Goal: Task Accomplishment & Management: Complete application form

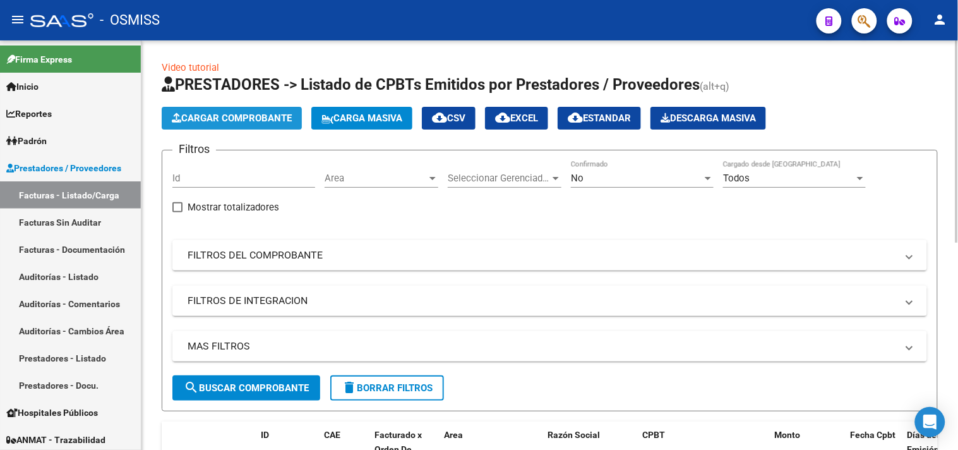
click at [199, 126] on button "Cargar Comprobante" at bounding box center [232, 118] width 140 height 23
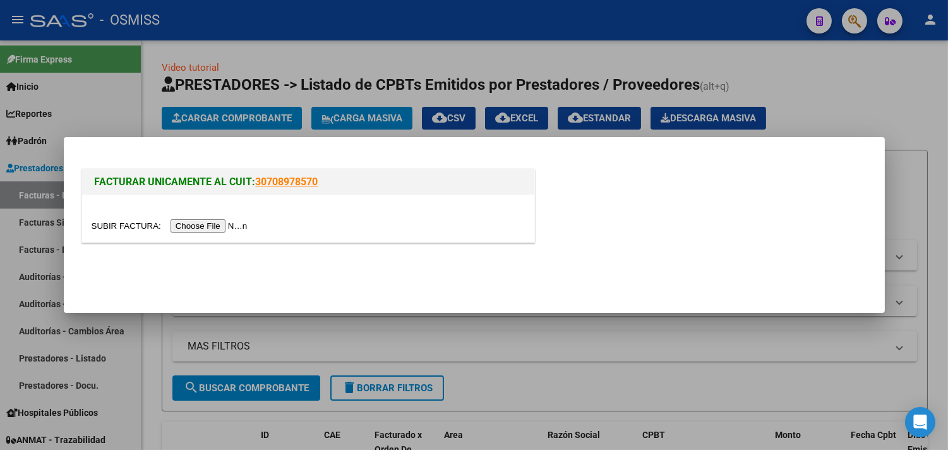
click at [197, 226] on input "file" at bounding box center [172, 225] width 160 height 13
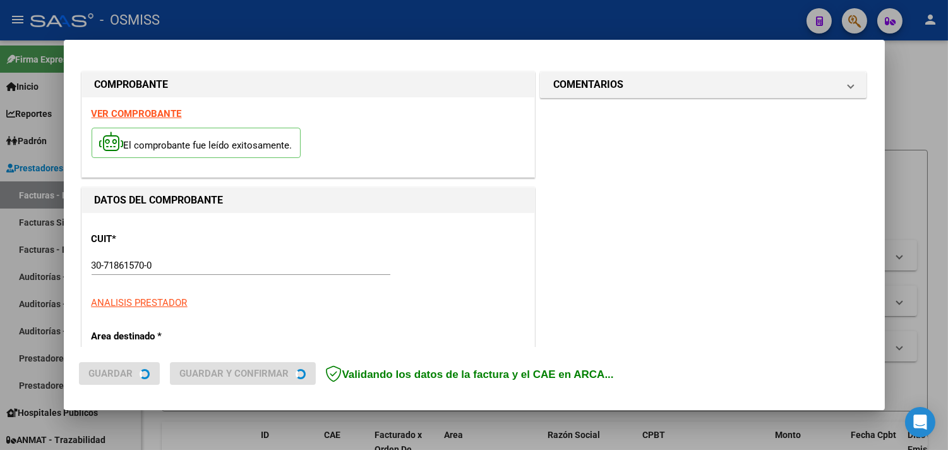
type input "[DATE]"
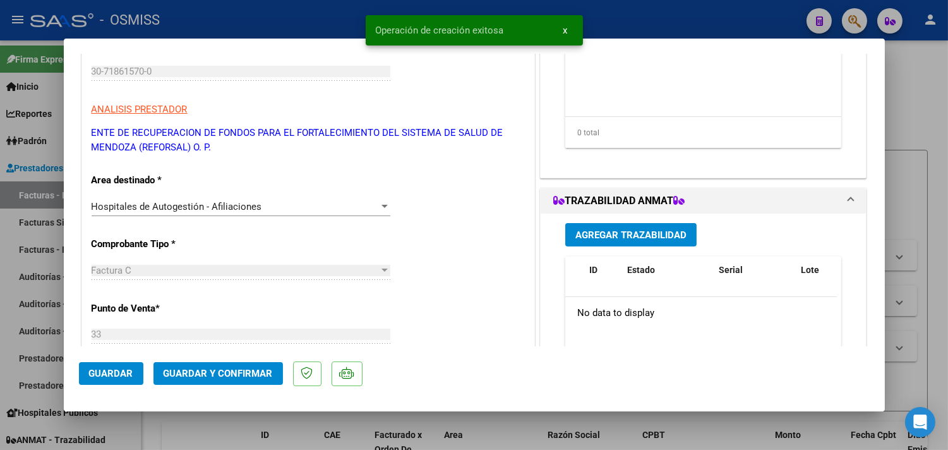
scroll to position [280, 0]
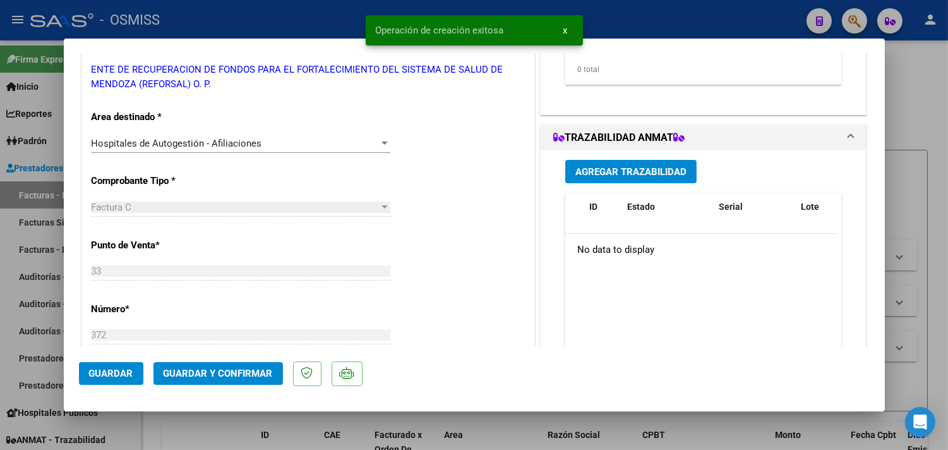
click at [224, 364] on button "Guardar y Confirmar" at bounding box center [217, 373] width 129 height 23
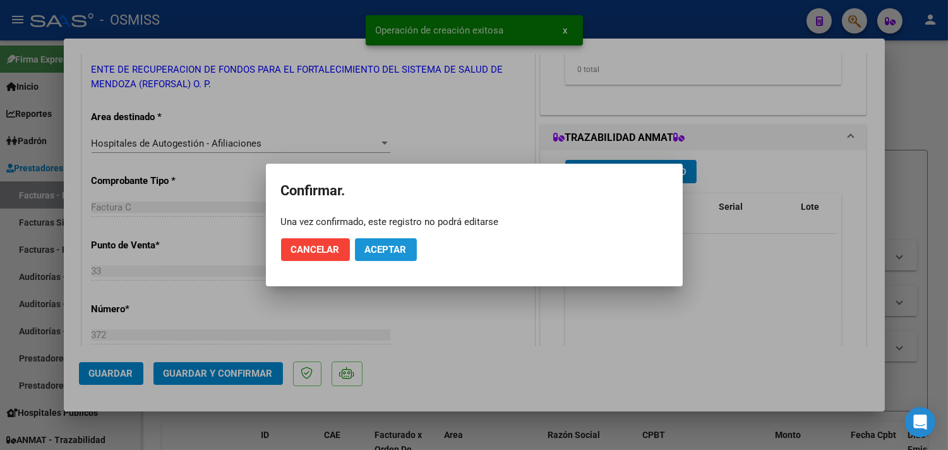
click at [362, 241] on button "Aceptar" at bounding box center [386, 249] width 62 height 23
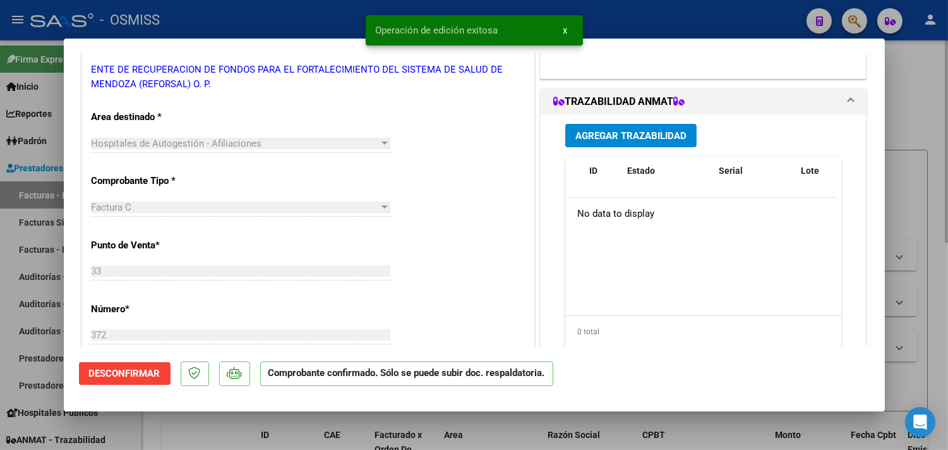
drag, startPoint x: 934, startPoint y: 86, endPoint x: 916, endPoint y: 88, distance: 18.5
click at [933, 86] on div at bounding box center [474, 225] width 948 height 450
type input "$ 0,00"
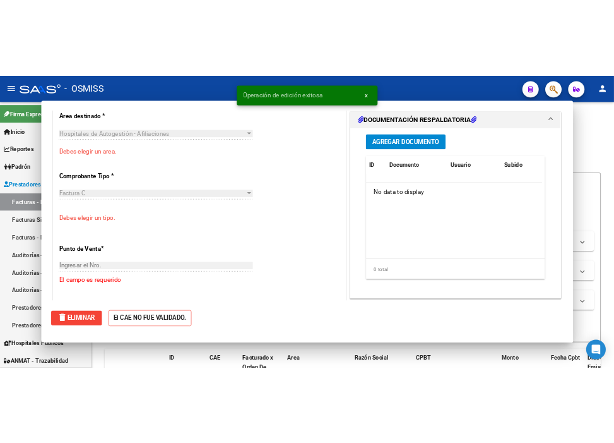
scroll to position [227, 0]
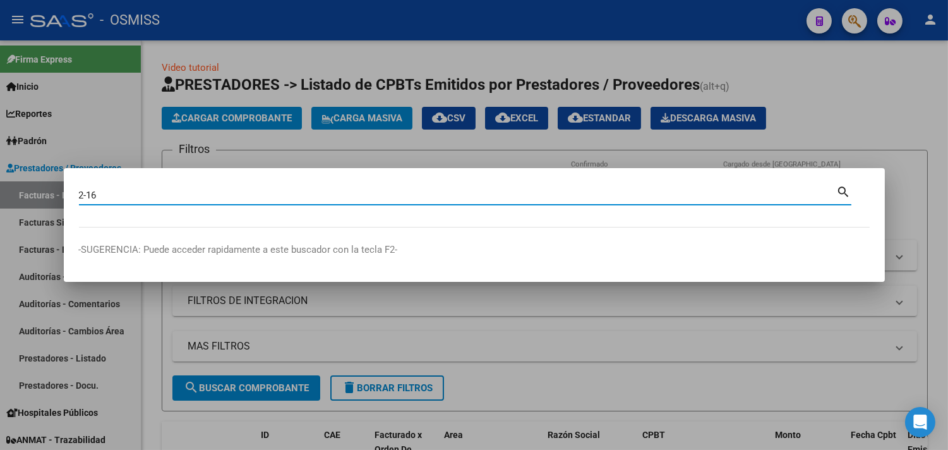
type input "2-16"
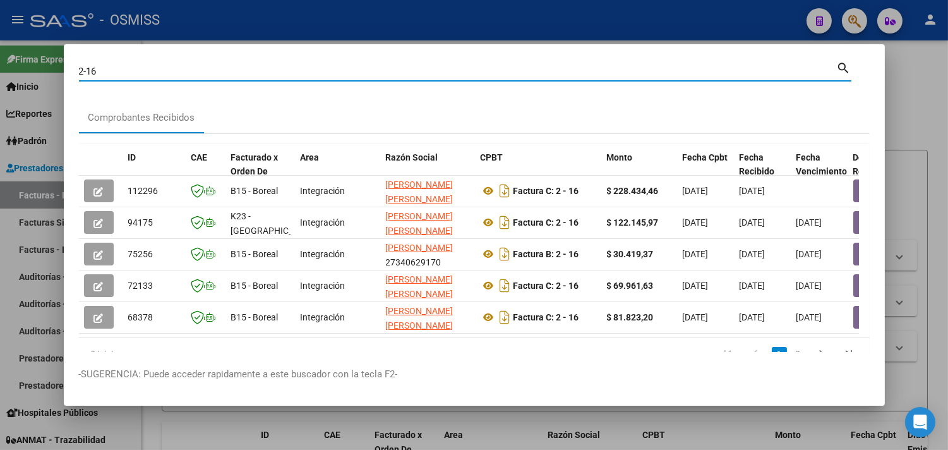
click at [386, 23] on div at bounding box center [474, 225] width 948 height 450
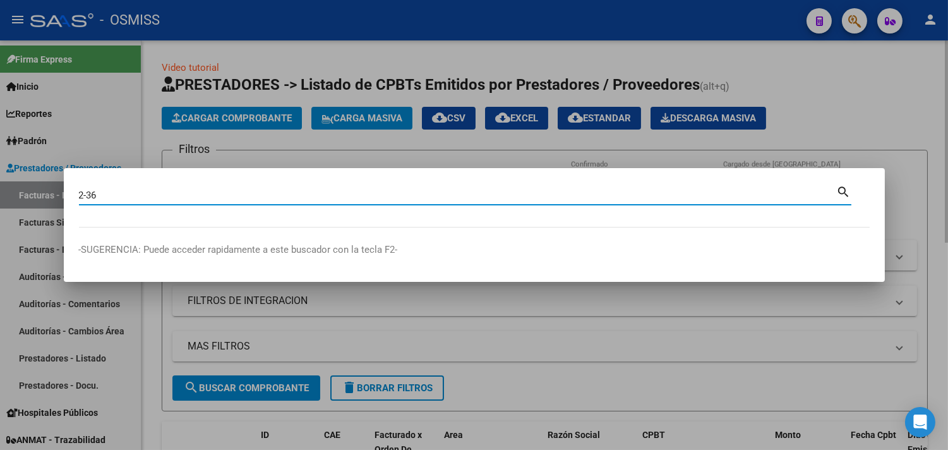
type input "2-36"
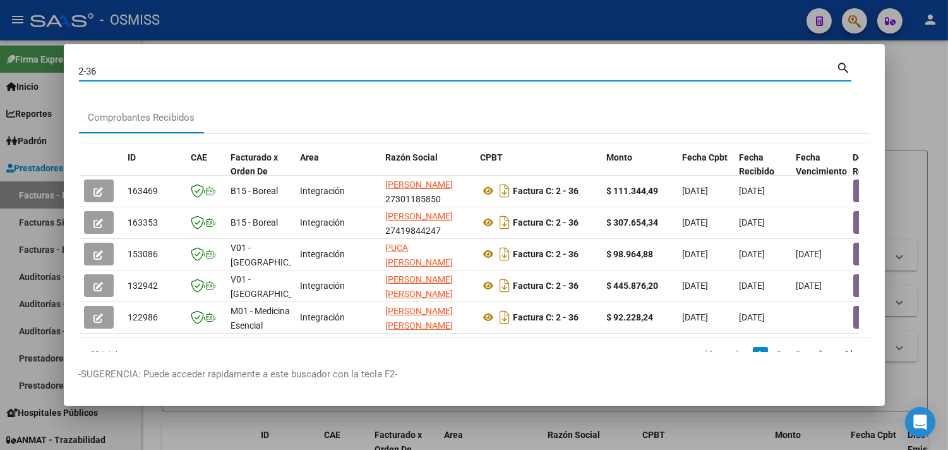
click at [263, 28] on div at bounding box center [474, 225] width 948 height 450
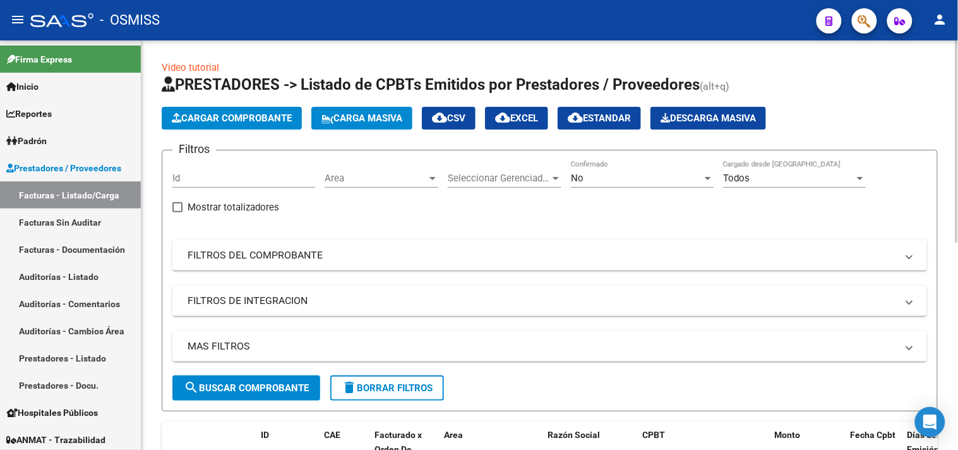
click at [190, 120] on span "Cargar Comprobante" at bounding box center [232, 117] width 120 height 11
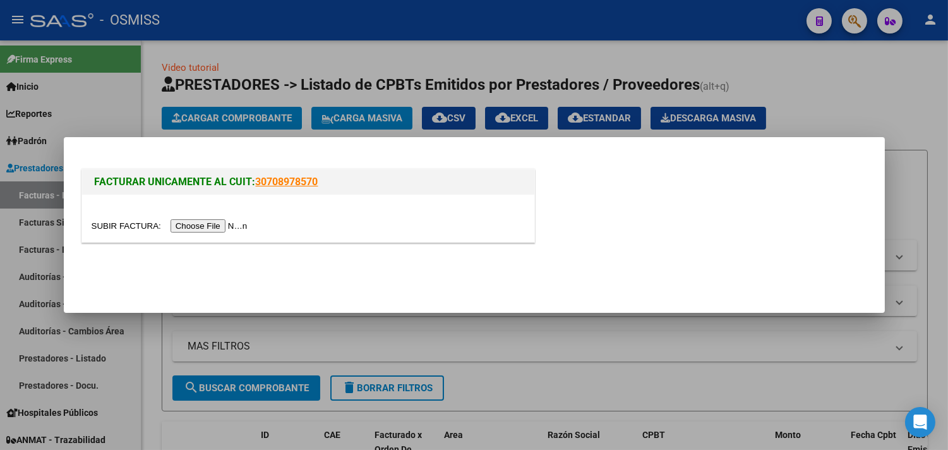
click at [196, 224] on input "file" at bounding box center [172, 225] width 160 height 13
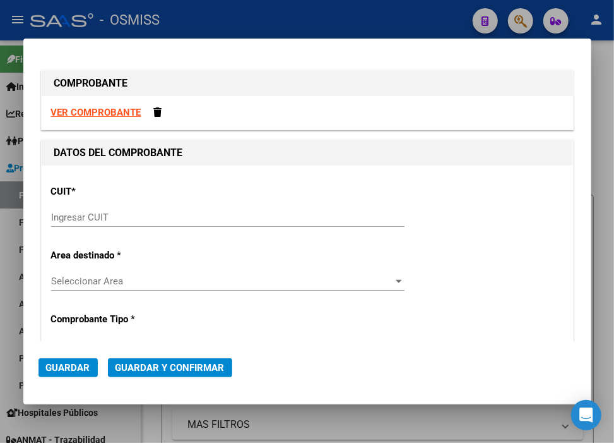
click at [135, 212] on input "Ingresar CUIT" at bounding box center [228, 217] width 354 height 11
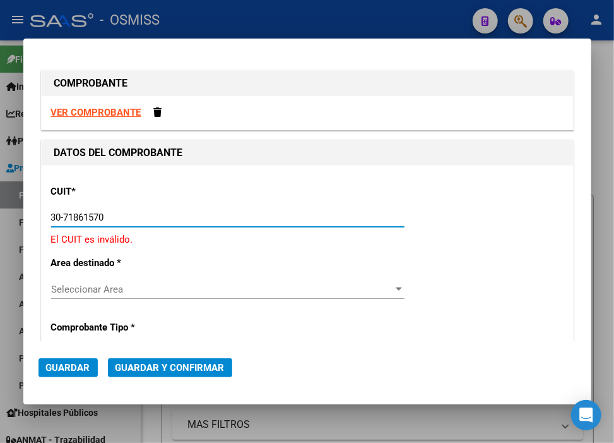
type input "30-71861570-0"
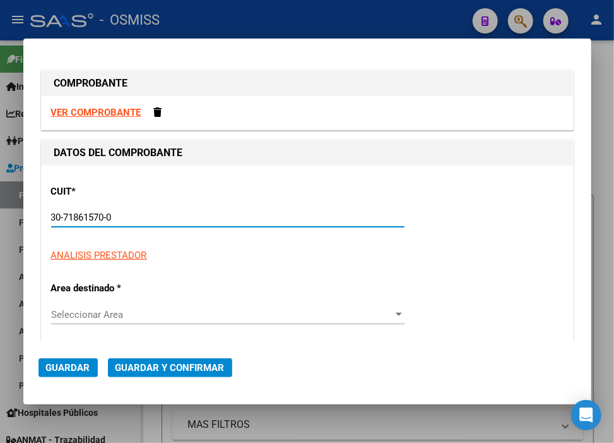
type input "33"
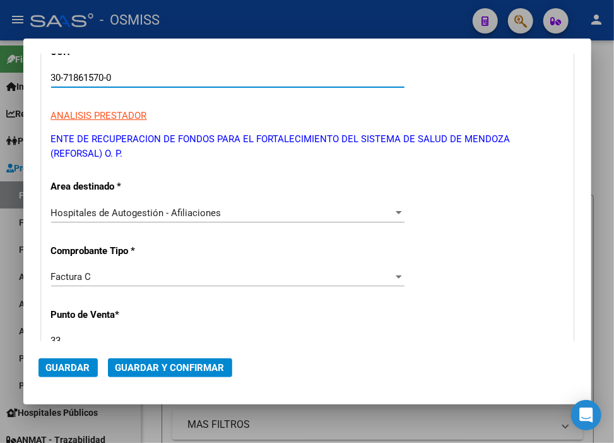
scroll to position [140, 0]
type input "30-71861570-0"
click at [112, 279] on div "Factura C" at bounding box center [222, 275] width 342 height 11
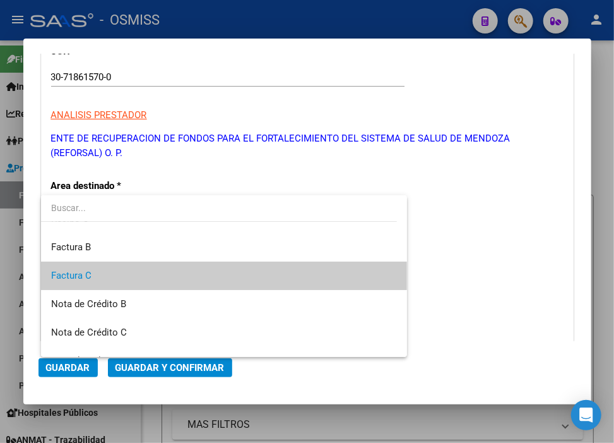
scroll to position [299, 0]
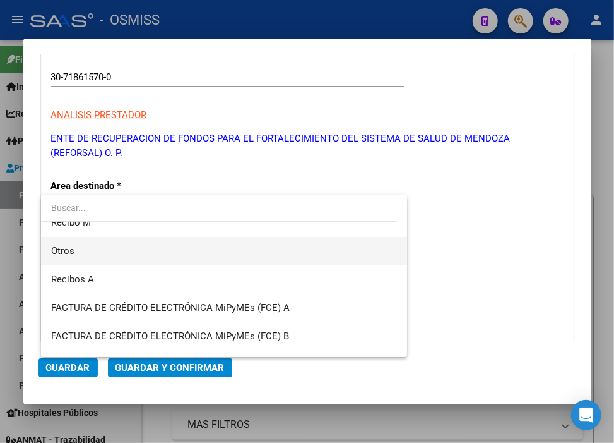
click at [92, 253] on span "Otros" at bounding box center [224, 251] width 347 height 28
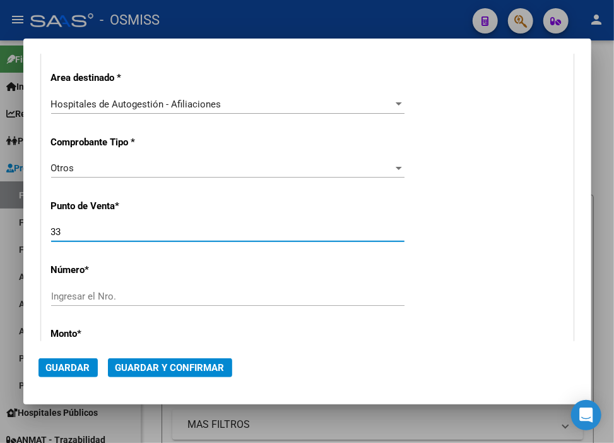
drag, startPoint x: 93, startPoint y: 333, endPoint x: -6, endPoint y: 333, distance: 99.1
click at [0, 333] on html "menu - OSMISS person Firma Express Inicio Instructivos Contacto OS Reportes Ing…" at bounding box center [307, 221] width 614 height 443
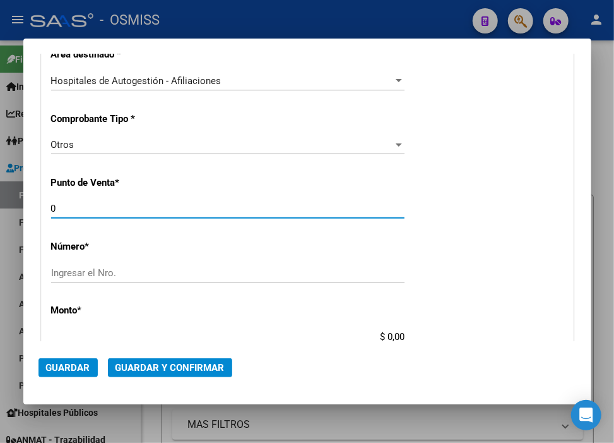
type input "0"
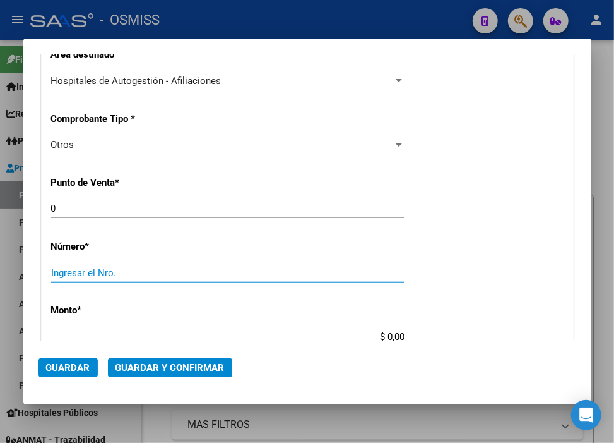
click at [171, 277] on input "Ingresar el Nro." at bounding box center [228, 272] width 354 height 11
paste input "34570"
type input "34570"
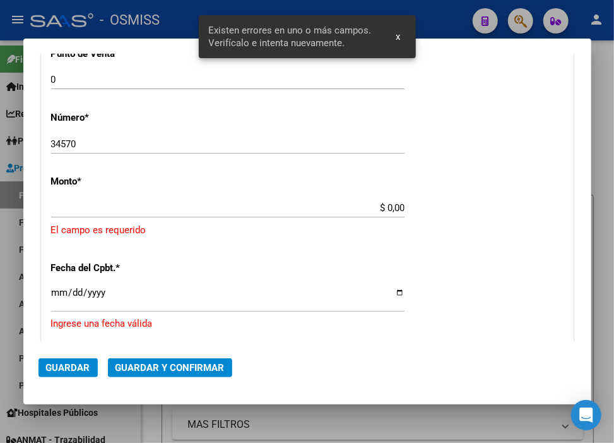
scroll to position [405, 0]
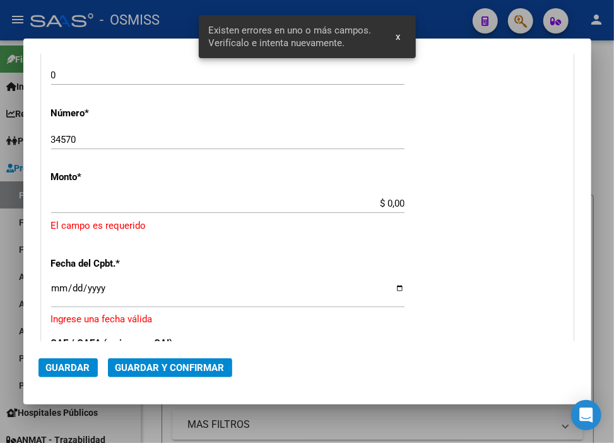
click at [380, 204] on input "$ 0,00" at bounding box center [228, 203] width 354 height 11
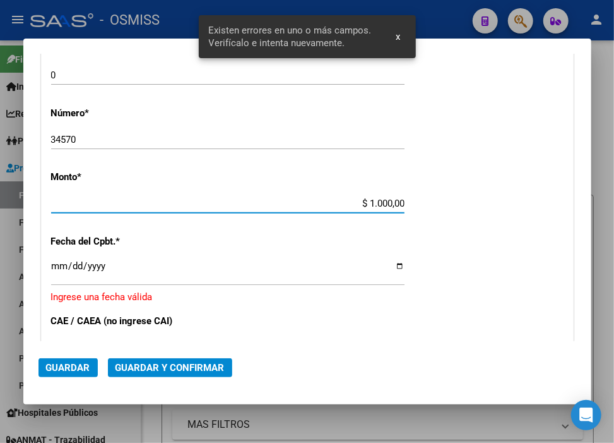
type input "$ 10.000,00"
click at [59, 265] on input "Ingresar la fecha" at bounding box center [228, 271] width 354 height 20
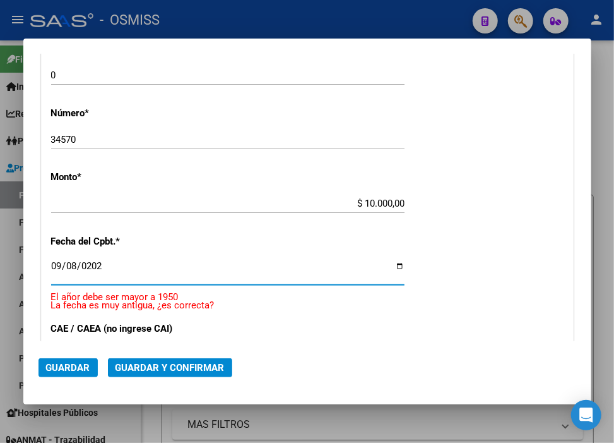
type input "[DATE]"
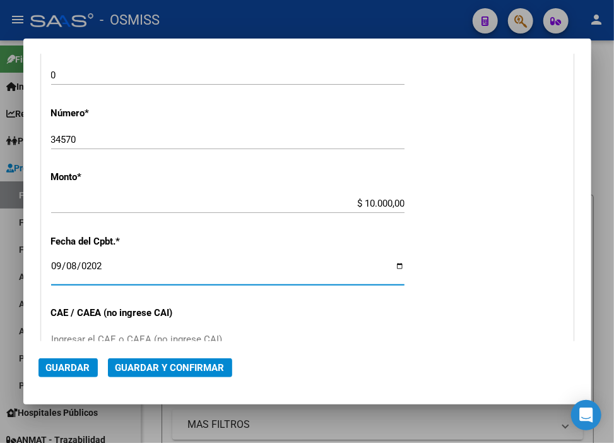
click at [220, 370] on span "Guardar y Confirmar" at bounding box center [170, 367] width 109 height 11
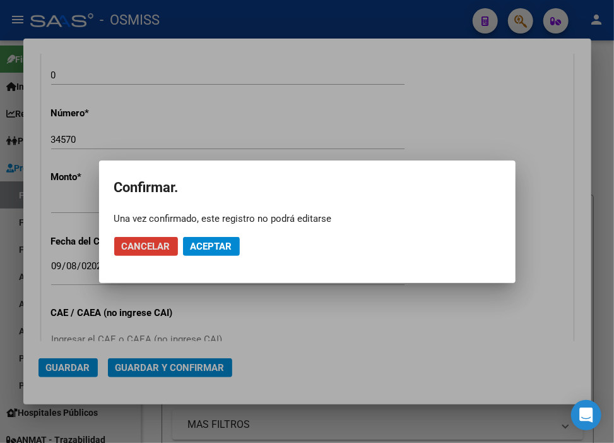
click at [215, 248] on span "Aceptar" at bounding box center [212, 246] width 42 height 11
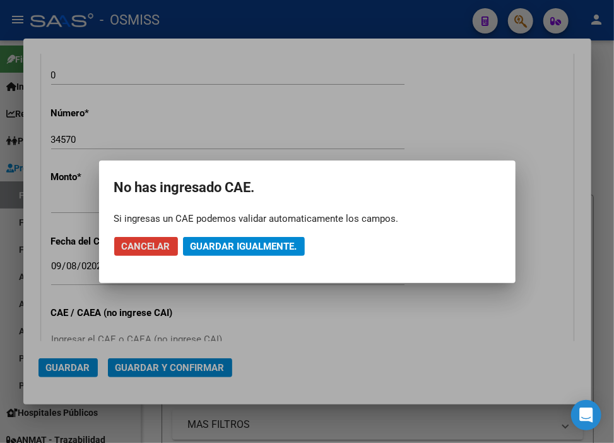
click at [215, 248] on span "Guardar igualmente." at bounding box center [244, 246] width 107 height 11
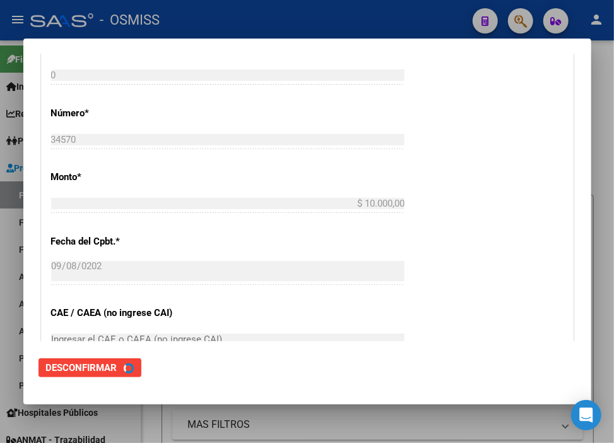
scroll to position [0, 0]
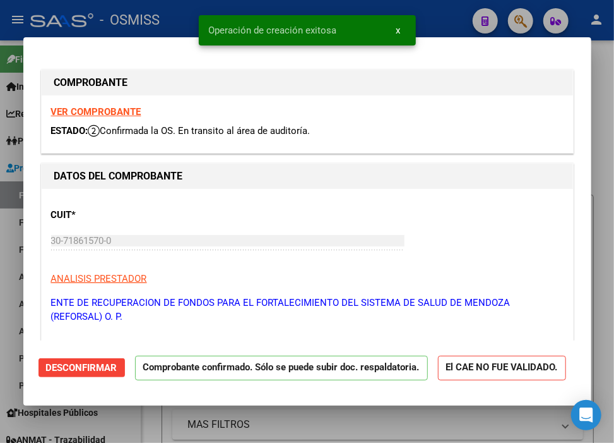
type input "[DATE]"
click at [438, 8] on div at bounding box center [307, 221] width 614 height 443
type input "$ 0,00"
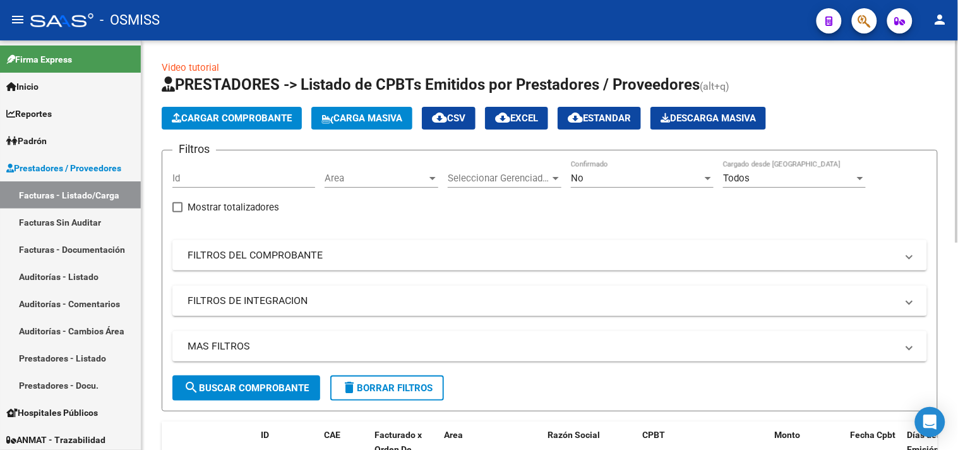
click at [218, 116] on span "Cargar Comprobante" at bounding box center [232, 117] width 120 height 11
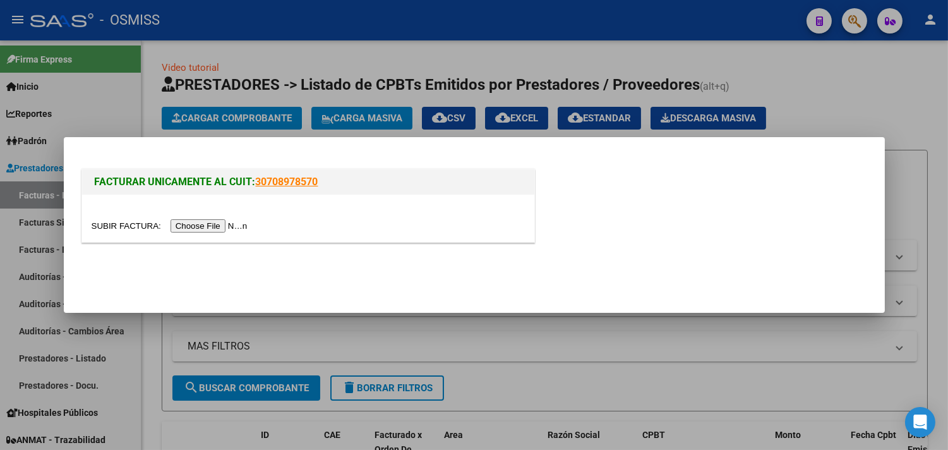
click at [237, 222] on input "file" at bounding box center [172, 225] width 160 height 13
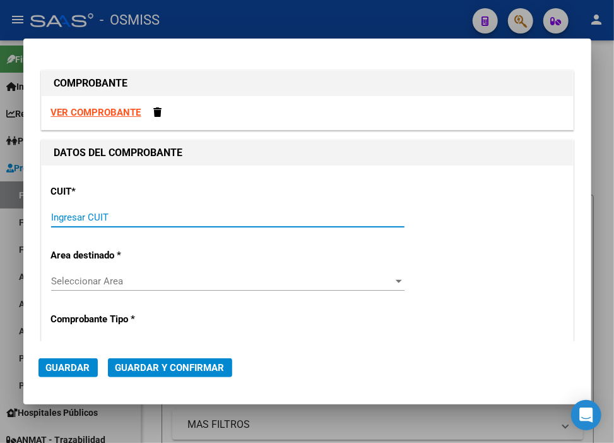
click at [170, 220] on input "Ingresar CUIT" at bounding box center [228, 217] width 354 height 11
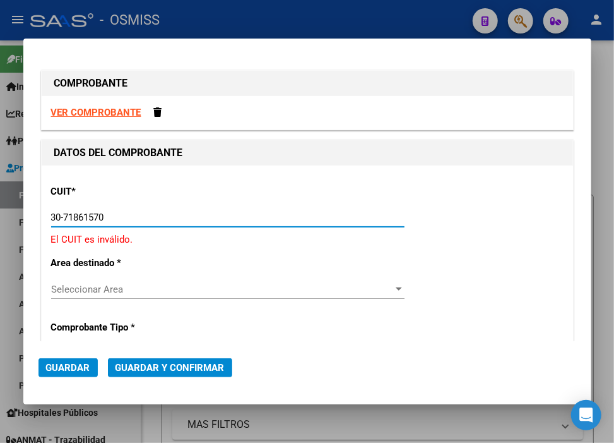
type input "30-71861570-0"
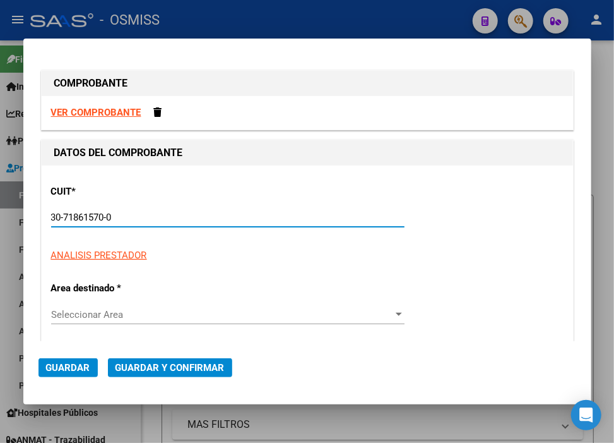
type input "0"
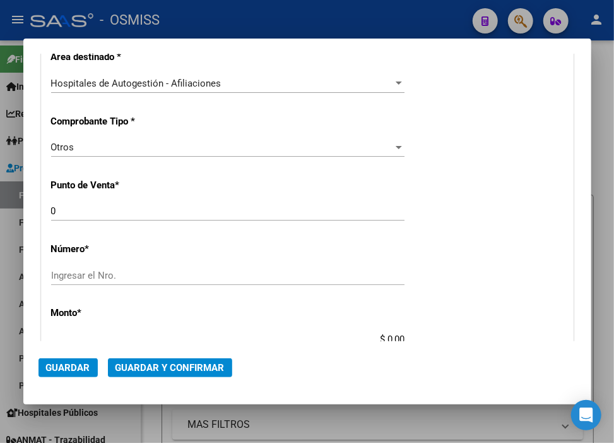
scroll to position [280, 0]
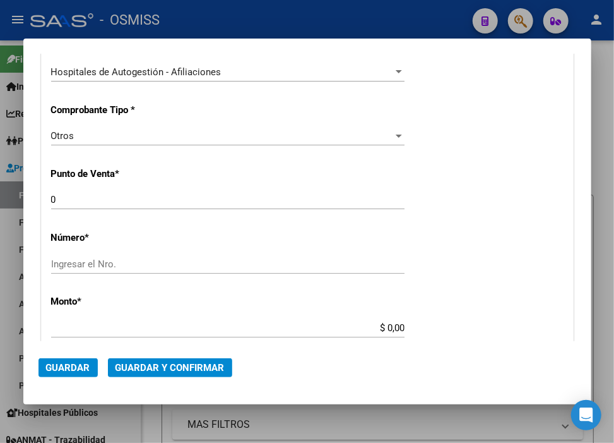
type input "30-71861570-0"
click at [125, 264] on input "Ingresar el Nro." at bounding box center [228, 263] width 354 height 11
paste input "34571"
type input "34571"
click at [379, 331] on input "$ 0,00" at bounding box center [228, 327] width 354 height 11
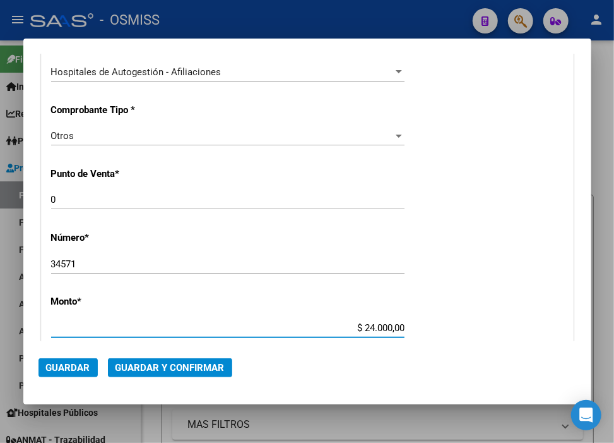
type input "$ 240.000,00"
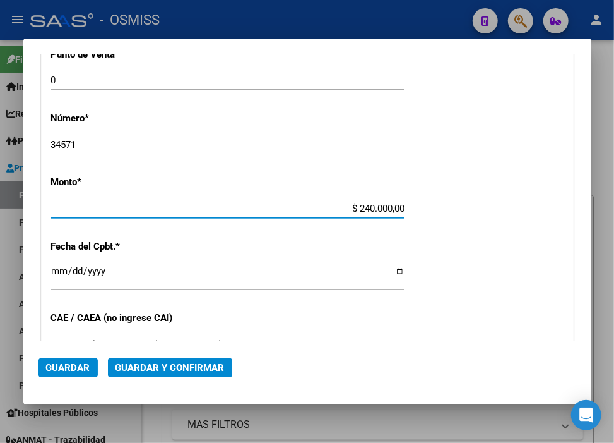
scroll to position [421, 0]
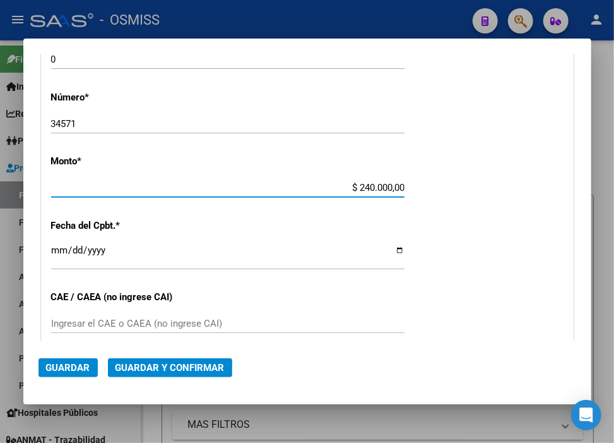
click at [61, 250] on input "Ingresar la fecha" at bounding box center [228, 255] width 354 height 20
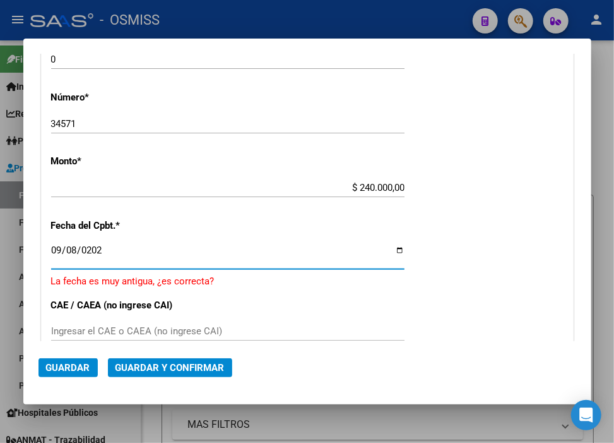
type input "[DATE]"
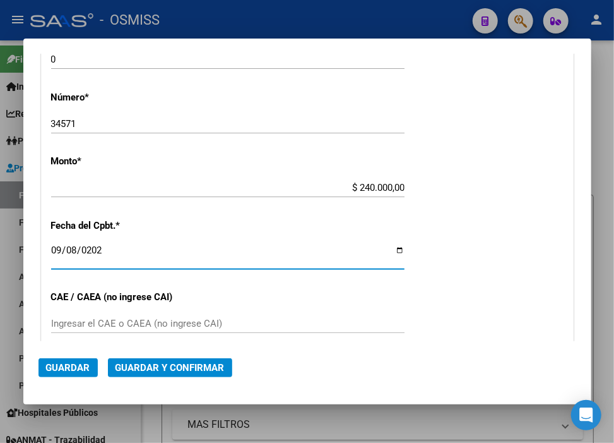
click at [172, 362] on span "Guardar y Confirmar" at bounding box center [170, 367] width 109 height 11
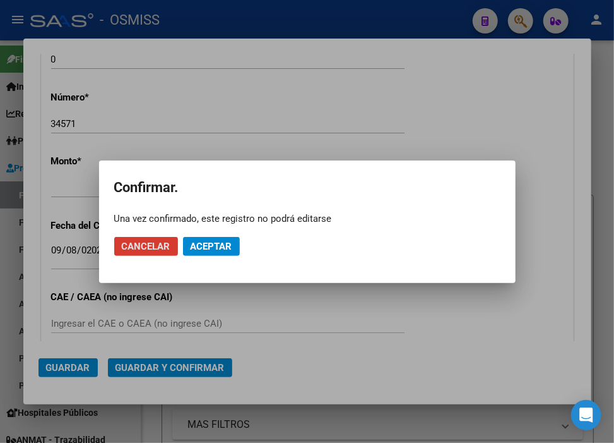
click at [230, 253] on button "Aceptar" at bounding box center [211, 246] width 57 height 19
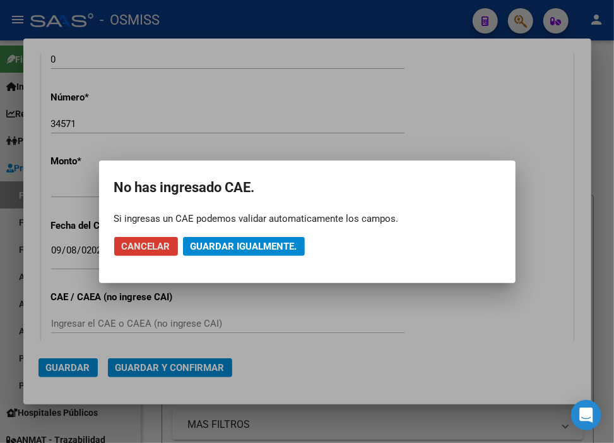
click at [229, 251] on button "Guardar igualmente." at bounding box center [244, 246] width 122 height 19
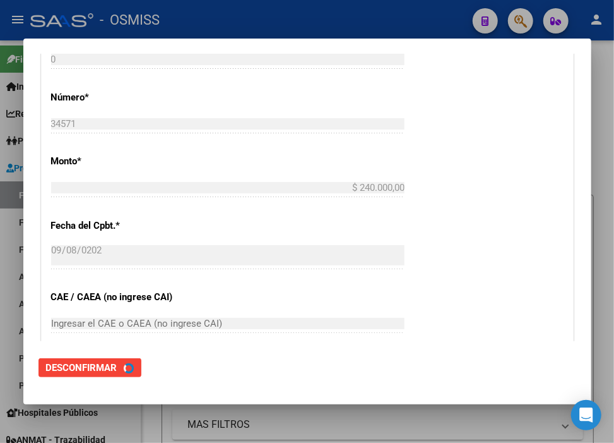
scroll to position [0, 0]
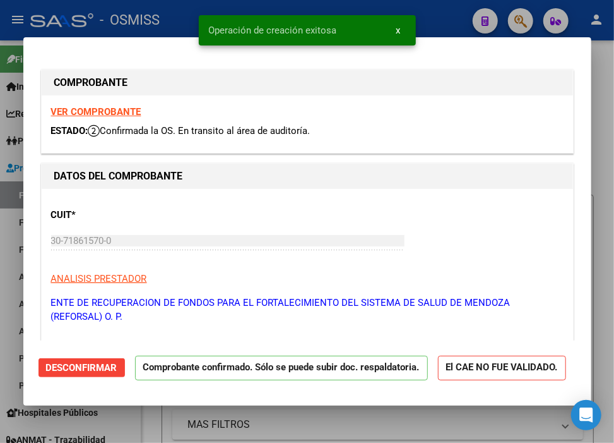
type input "[DATE]"
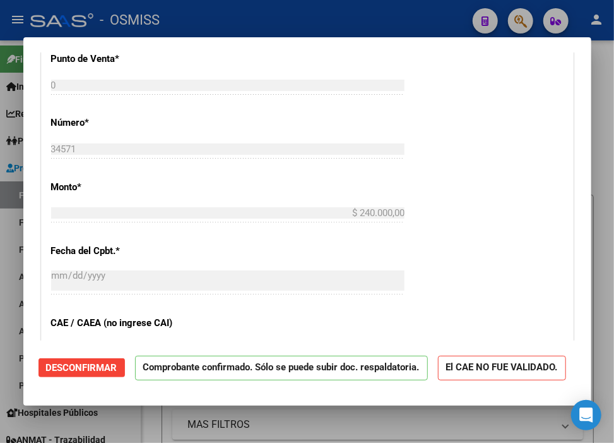
scroll to position [421, 0]
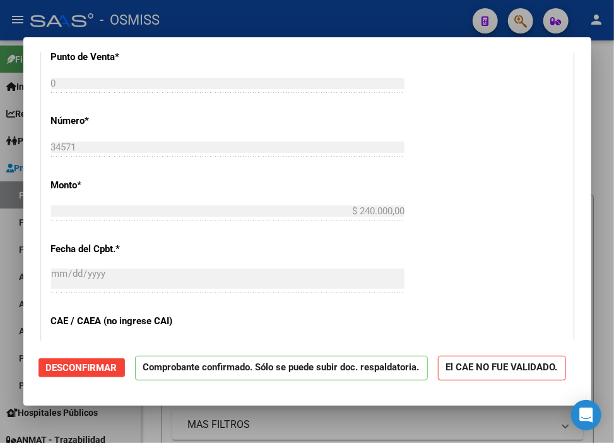
click at [274, 9] on div at bounding box center [307, 221] width 614 height 443
type input "$ 0,00"
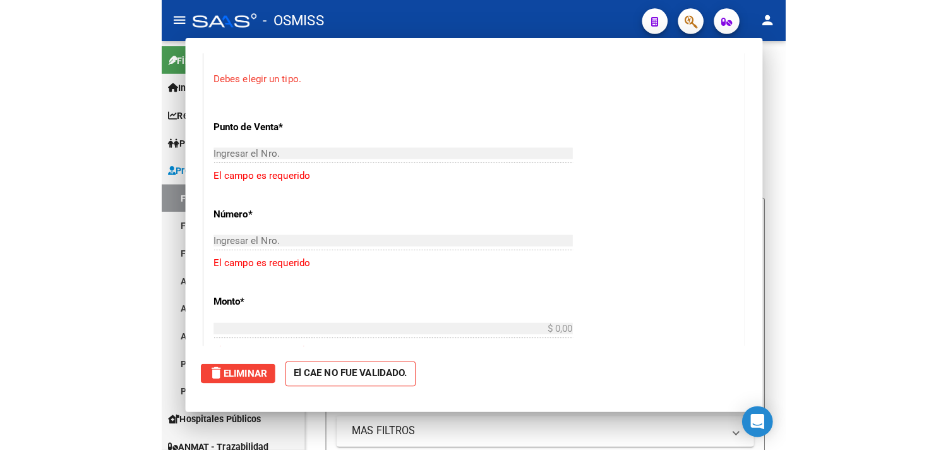
scroll to position [428, 0]
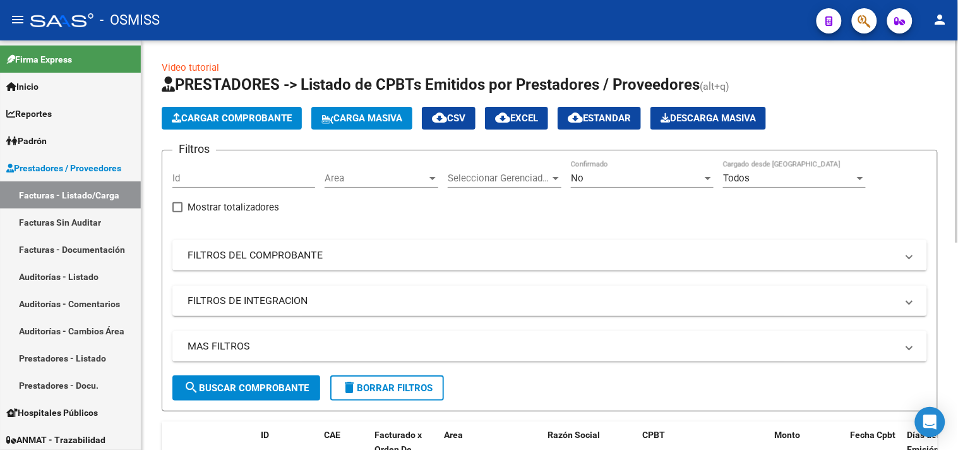
click at [239, 120] on span "Cargar Comprobante" at bounding box center [232, 117] width 120 height 11
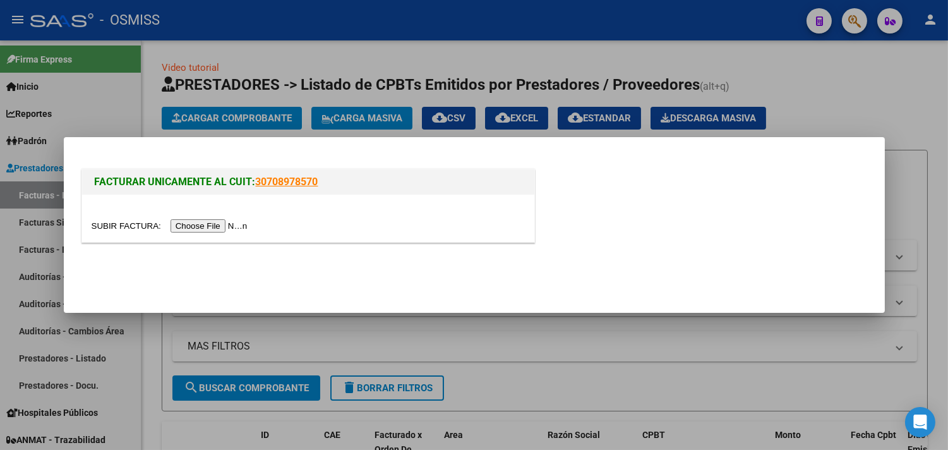
click at [225, 222] on input "file" at bounding box center [172, 225] width 160 height 13
click at [231, 229] on input "file" at bounding box center [172, 225] width 160 height 13
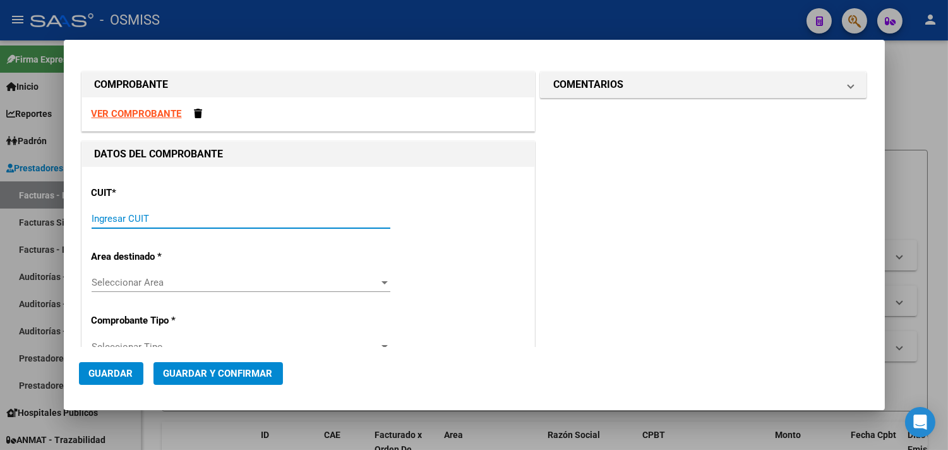
click at [165, 215] on input "Ingresar CUIT" at bounding box center [241, 218] width 299 height 11
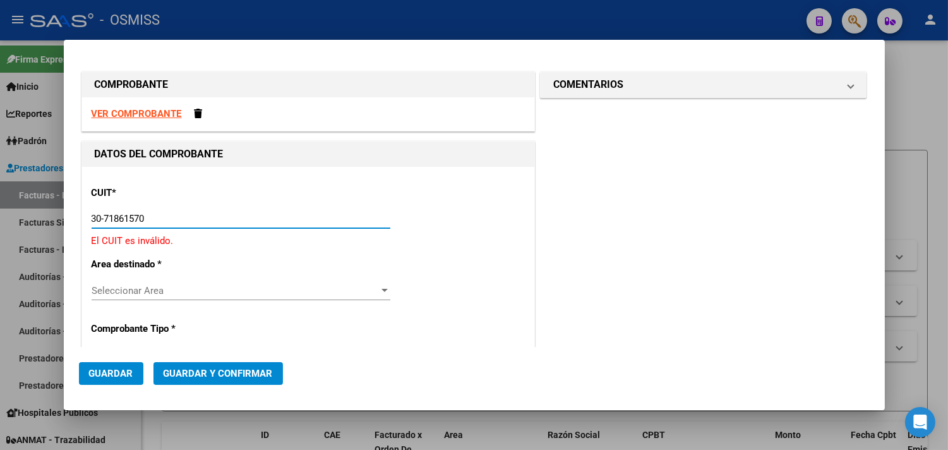
type input "30-71861570-0"
type input "0"
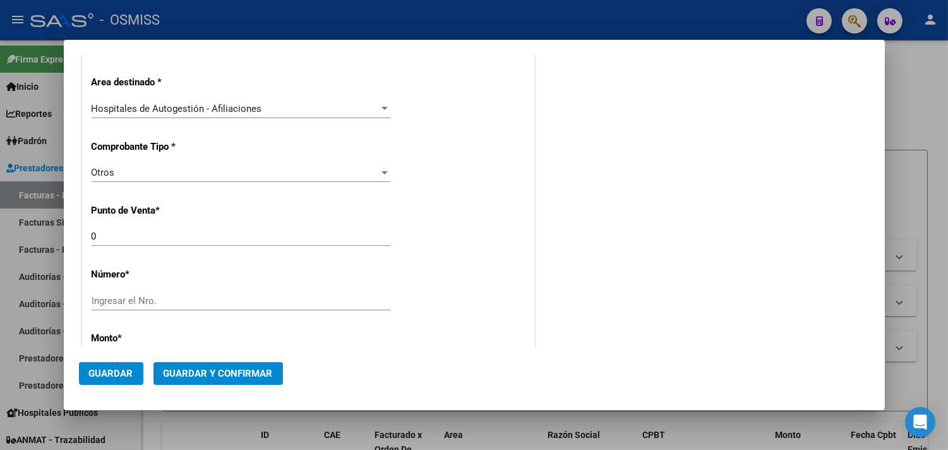
scroll to position [280, 0]
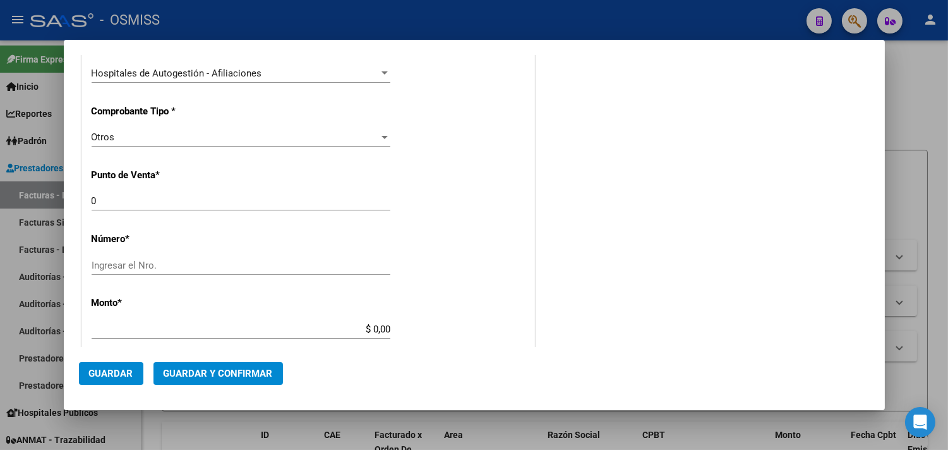
type input "30-71861570-0"
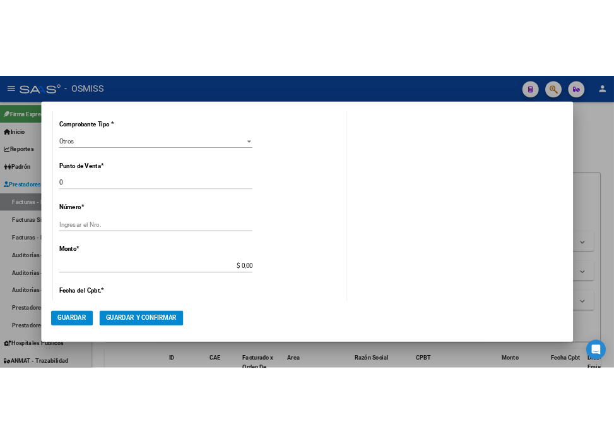
scroll to position [350, 0]
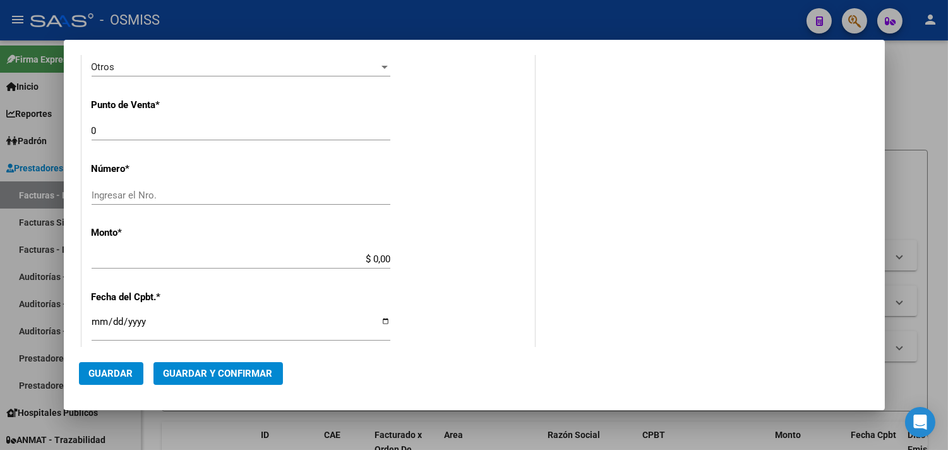
click at [165, 193] on input "Ingresar el Nro." at bounding box center [241, 194] width 299 height 11
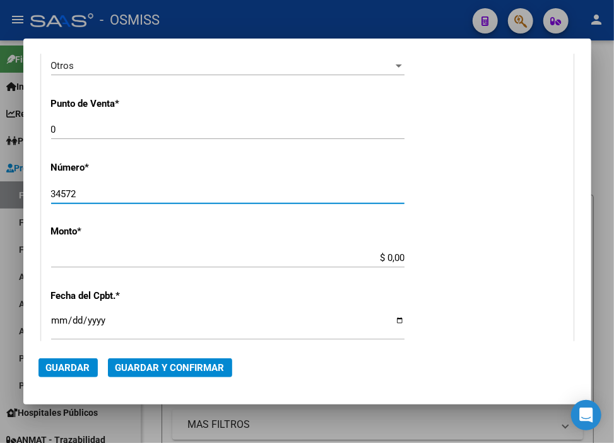
type input "34572"
drag, startPoint x: 378, startPoint y: 260, endPoint x: 389, endPoint y: 261, distance: 11.4
click at [378, 260] on input "$ 0,00" at bounding box center [228, 257] width 354 height 11
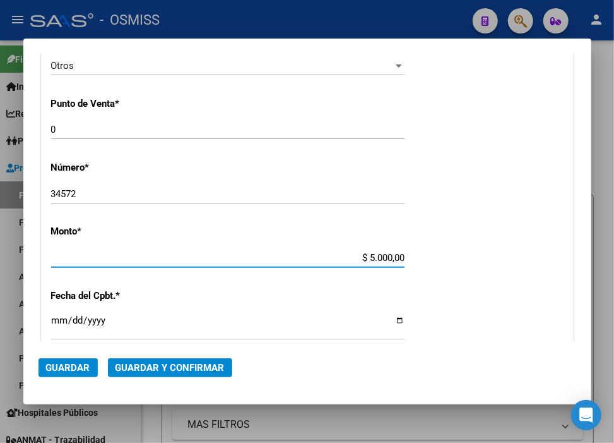
type input "$ 50.000,00"
click at [65, 316] on input "Ingresar la fecha" at bounding box center [228, 325] width 354 height 20
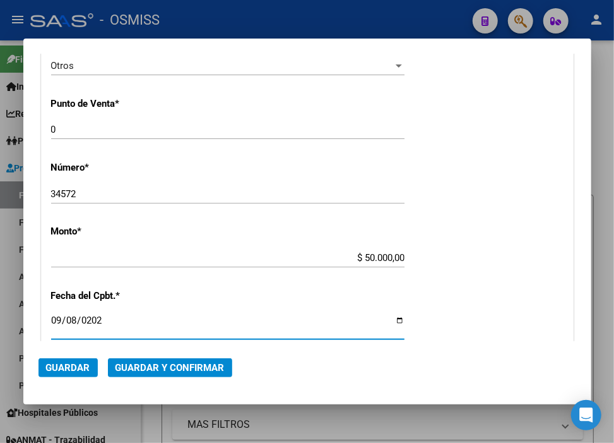
type input "[DATE]"
click at [138, 373] on button "Guardar y Confirmar" at bounding box center [170, 367] width 124 height 19
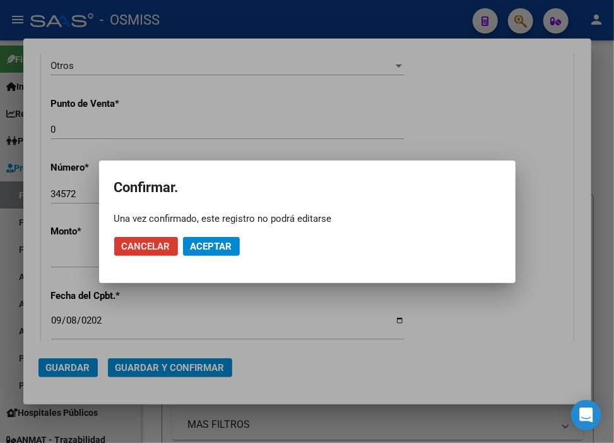
click at [198, 255] on button "Aceptar" at bounding box center [211, 246] width 57 height 19
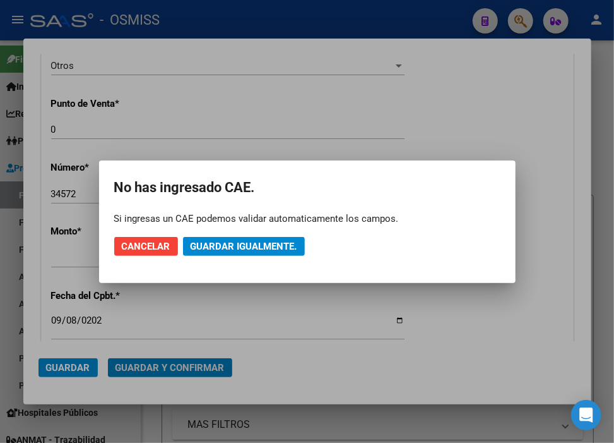
click at [198, 254] on button "Guardar igualmente." at bounding box center [244, 246] width 122 height 19
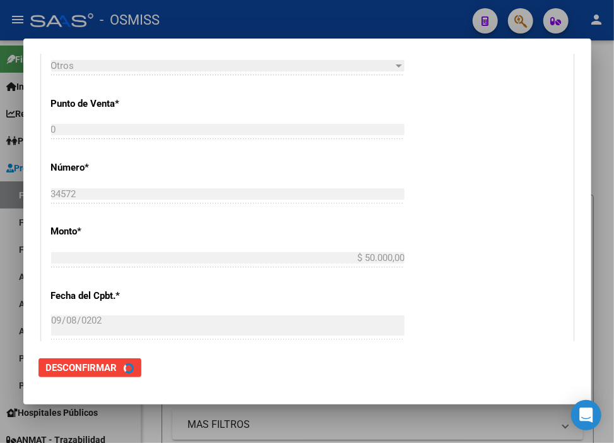
scroll to position [0, 0]
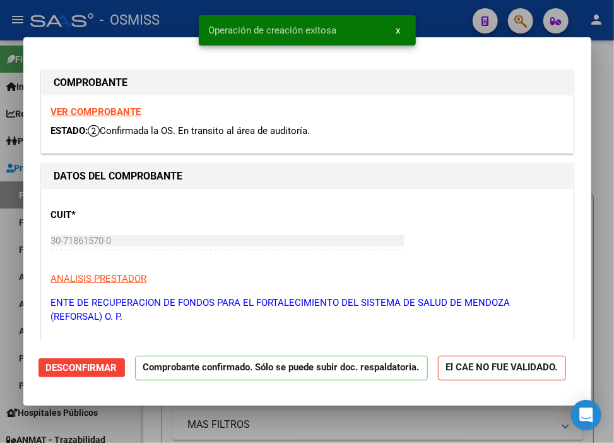
type input "[DATE]"
click at [437, 16] on div at bounding box center [307, 221] width 614 height 443
type input "$ 0,00"
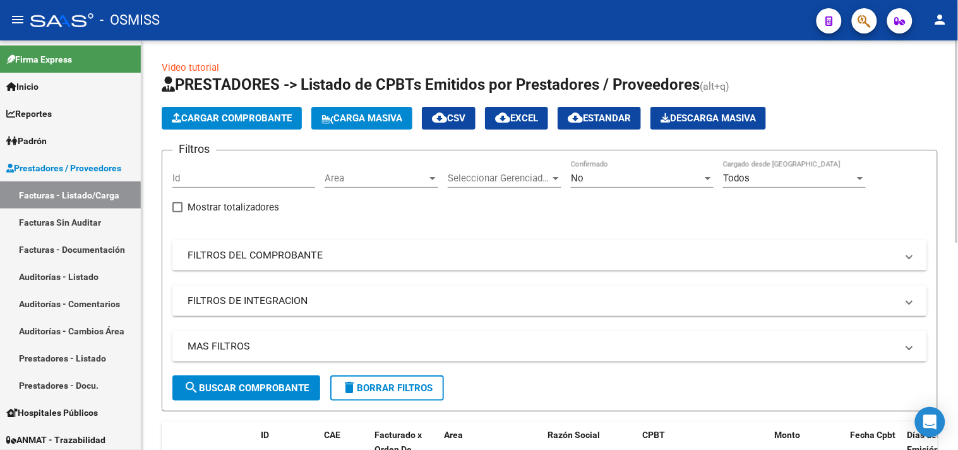
click at [213, 124] on button "Cargar Comprobante" at bounding box center [232, 118] width 140 height 23
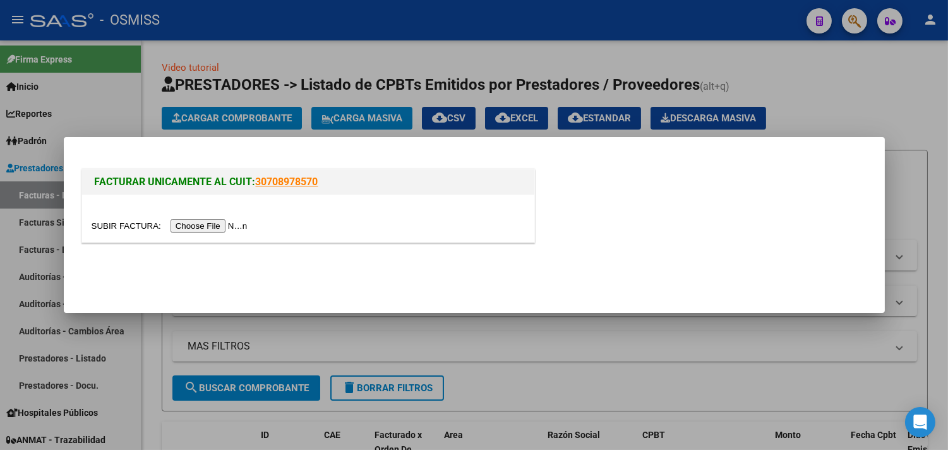
click at [229, 225] on input "file" at bounding box center [172, 225] width 160 height 13
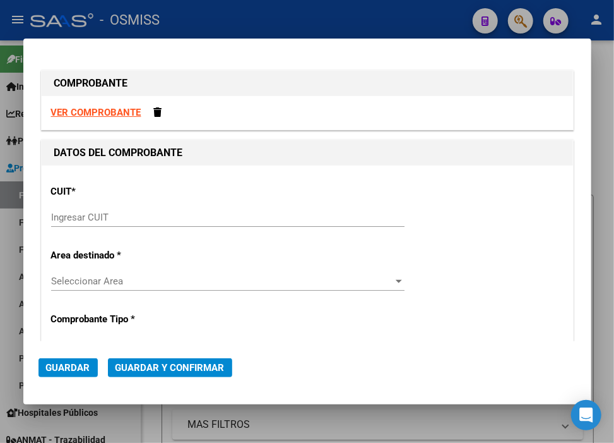
click at [205, 216] on input "Ingresar CUIT" at bounding box center [228, 217] width 354 height 11
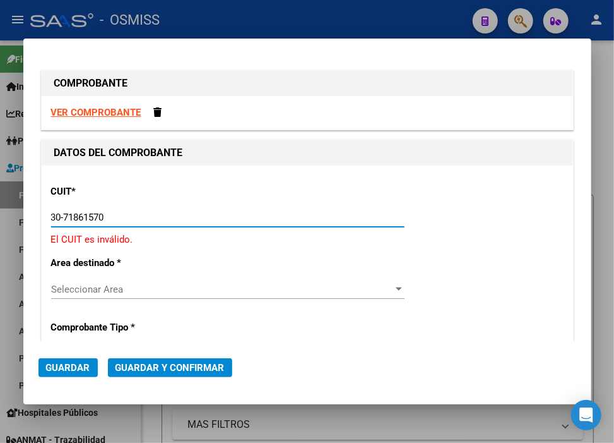
type input "30-71861570-0"
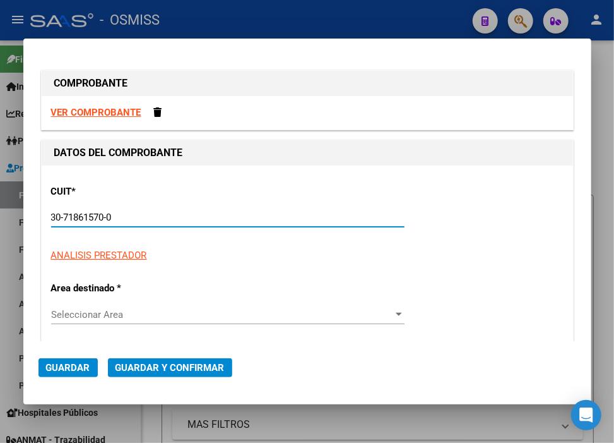
type input "0"
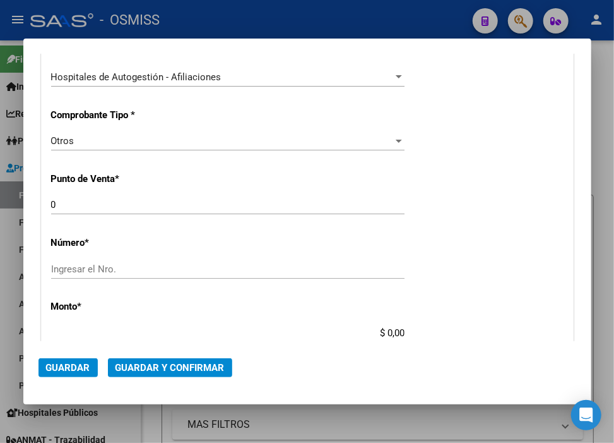
scroll to position [280, 0]
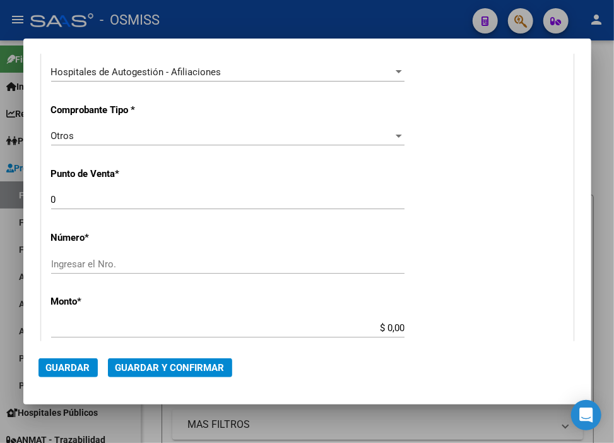
type input "30-71861570-0"
click at [126, 251] on div "CUIT * 30-71861570-0 Ingresar CUIT ANALISIS PRESTADOR ENTE DE RECUPERACION DE F…" at bounding box center [308, 339] width 532 height 909
click at [129, 265] on input "Ingresar el Nro." at bounding box center [228, 263] width 354 height 11
paste input "34573"
type input "34573"
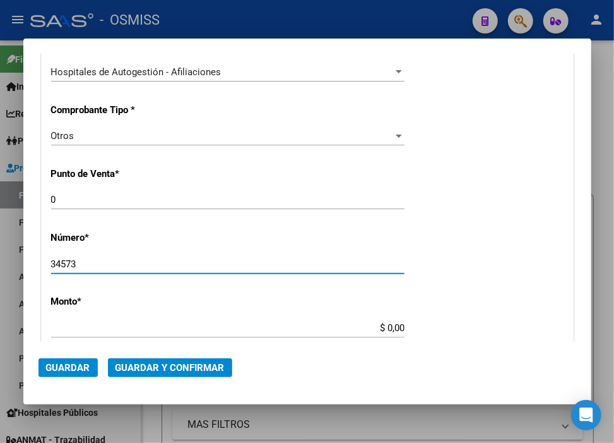
click at [382, 329] on input "$ 0,00" at bounding box center [228, 327] width 354 height 11
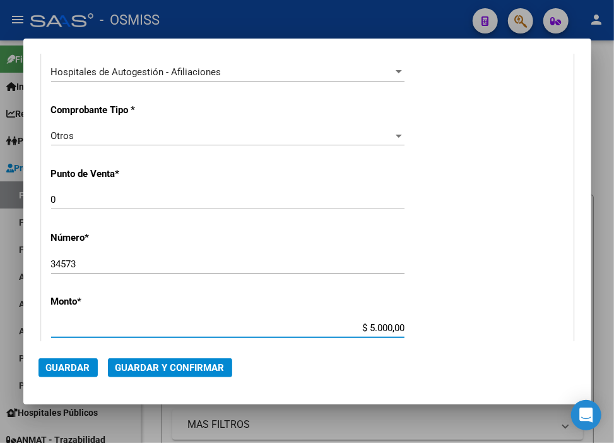
type input "$ 50.000,00"
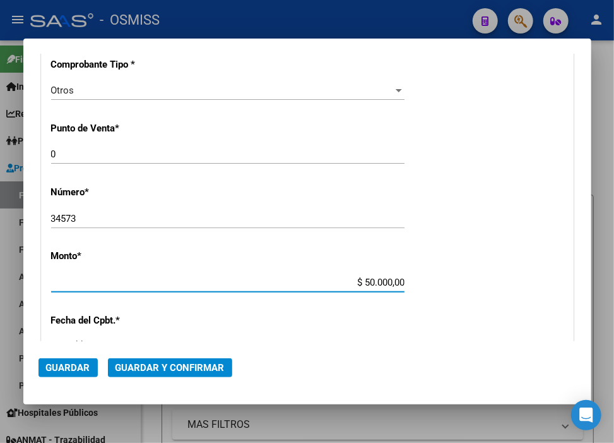
scroll to position [350, 0]
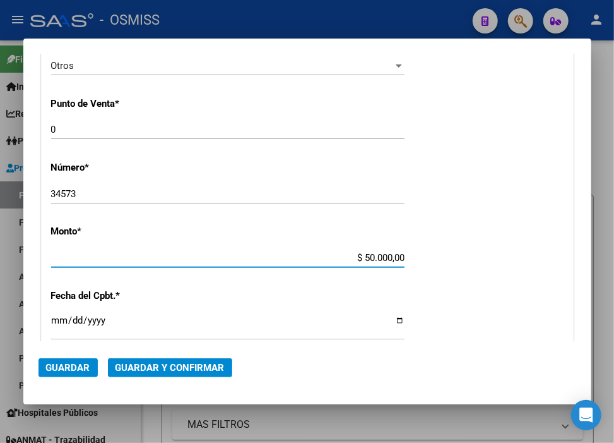
click at [59, 318] on input "Ingresar la fecha" at bounding box center [228, 325] width 354 height 20
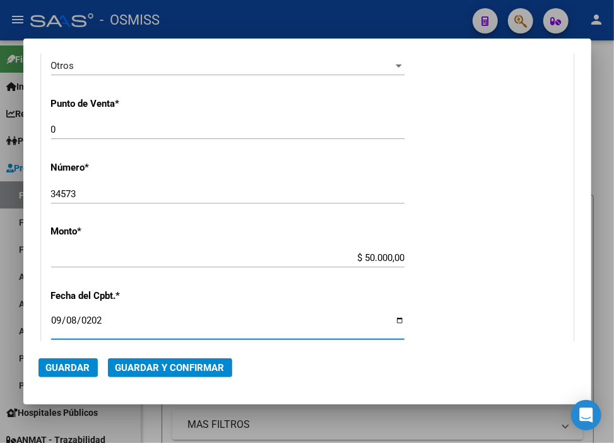
type input "[DATE]"
click at [189, 376] on button "Guardar y Confirmar" at bounding box center [170, 367] width 124 height 19
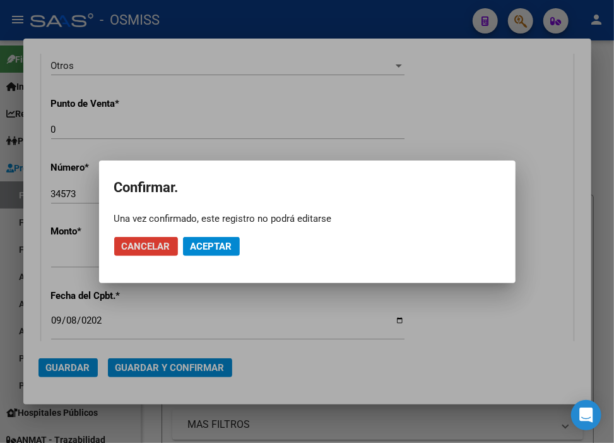
click at [219, 253] on button "Aceptar" at bounding box center [211, 246] width 57 height 19
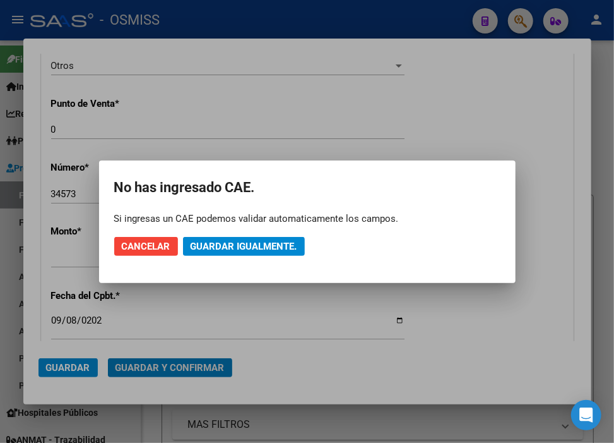
click at [218, 250] on span "Guardar igualmente." at bounding box center [244, 246] width 107 height 11
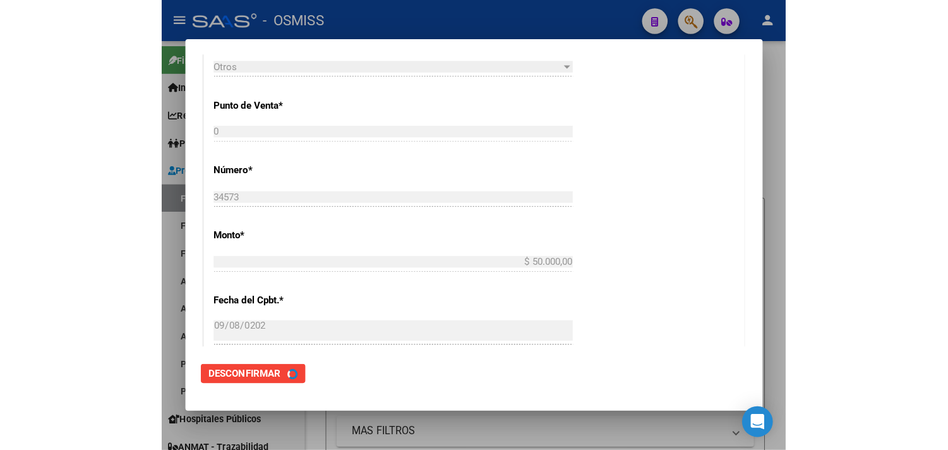
scroll to position [0, 0]
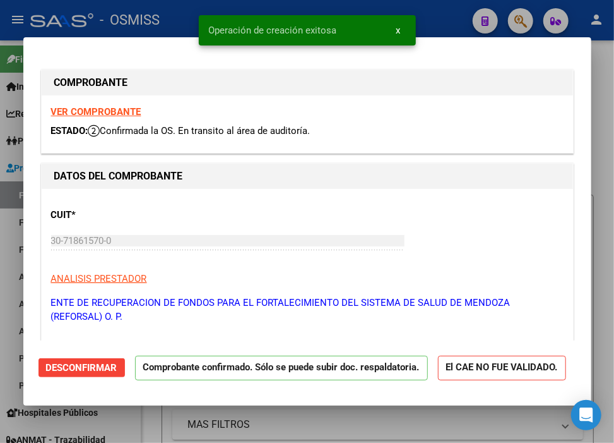
type input "[DATE]"
click at [455, 11] on div at bounding box center [307, 221] width 614 height 443
type input "$ 0,00"
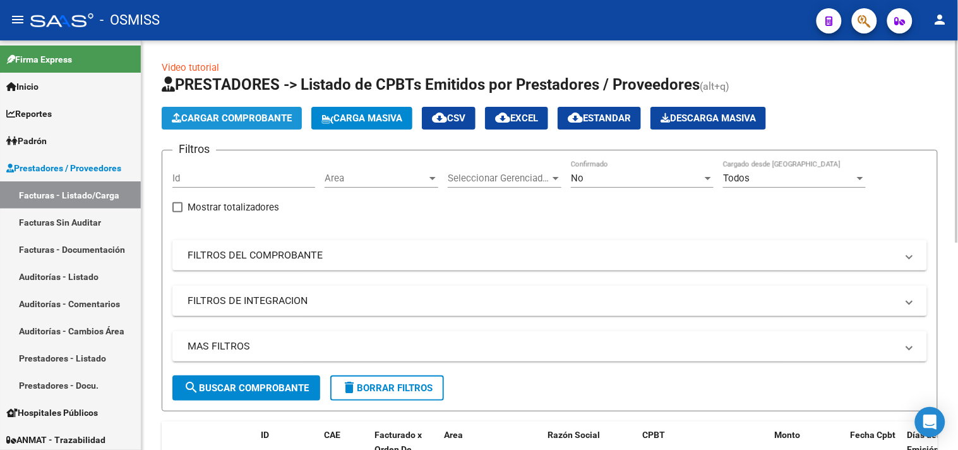
click at [213, 115] on span "Cargar Comprobante" at bounding box center [232, 117] width 120 height 11
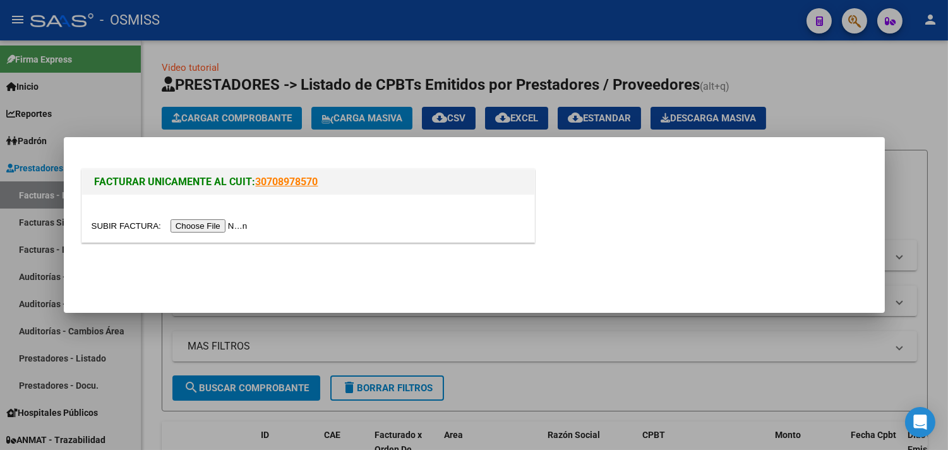
click at [237, 224] on input "file" at bounding box center [172, 225] width 160 height 13
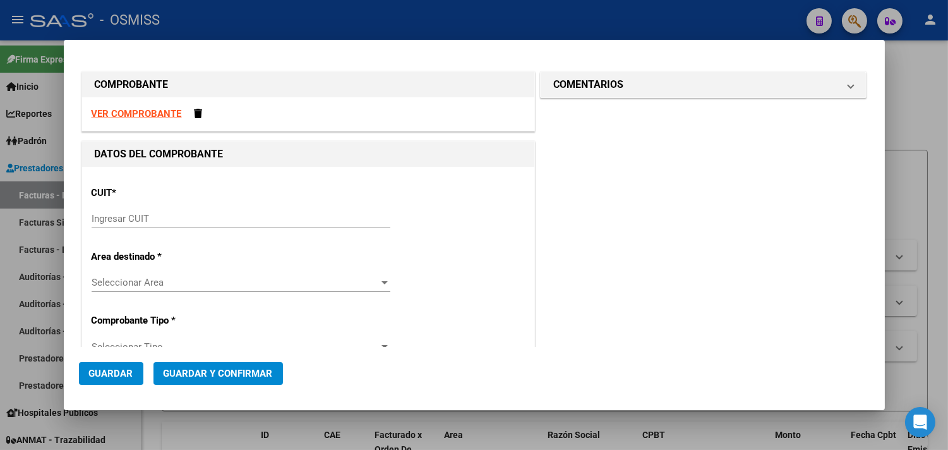
click at [112, 218] on input "Ingresar CUIT" at bounding box center [241, 218] width 299 height 11
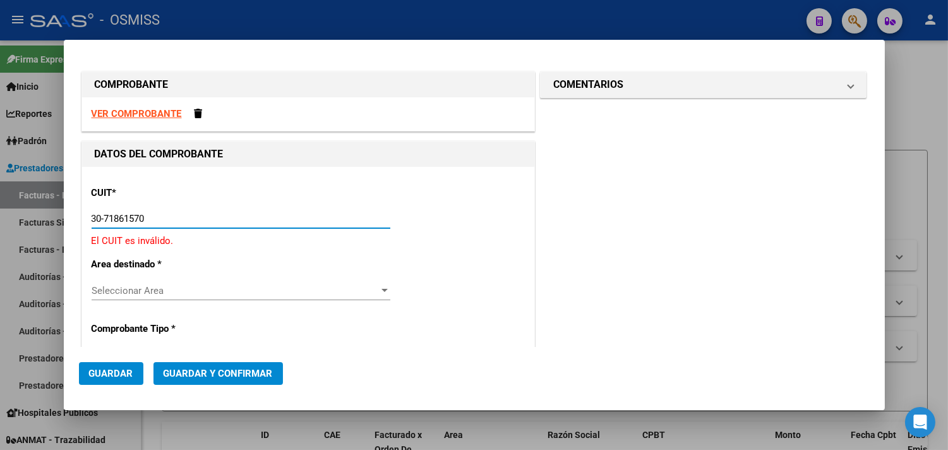
type input "30-71861570-0"
type input "0"
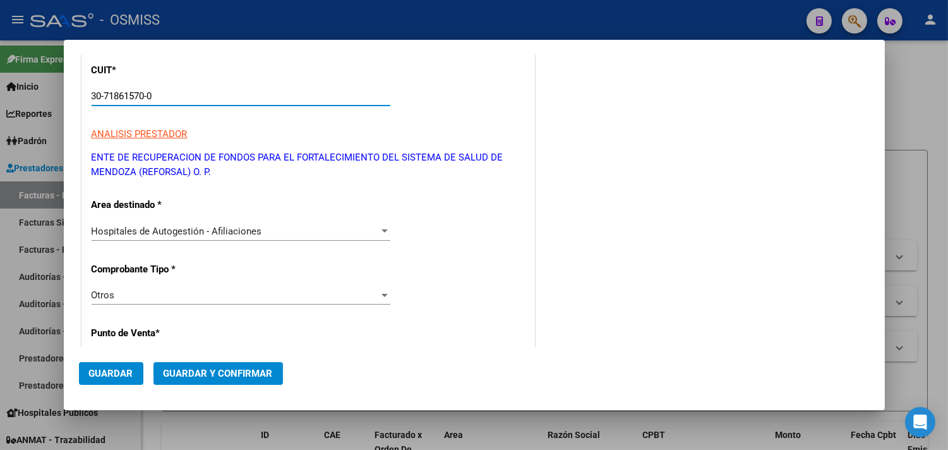
scroll to position [210, 0]
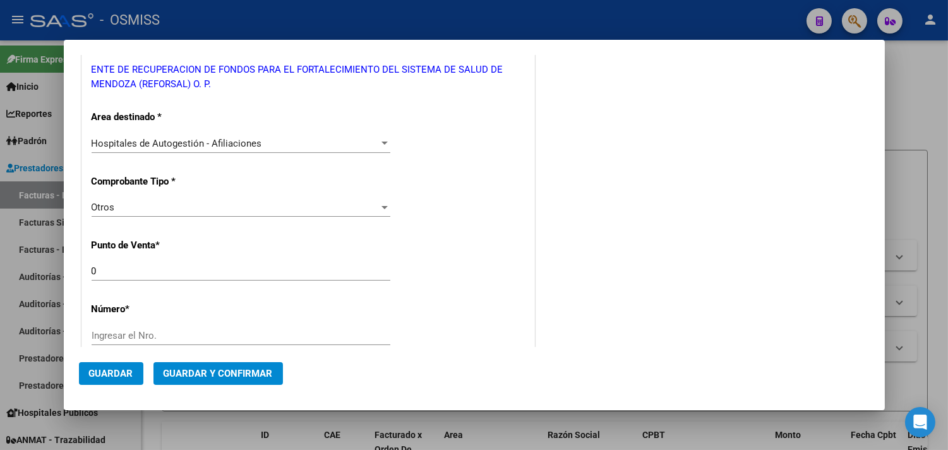
type input "30-71861570-0"
click at [165, 336] on input "Ingresar el Nro." at bounding box center [241, 335] width 299 height 11
paste input "34574"
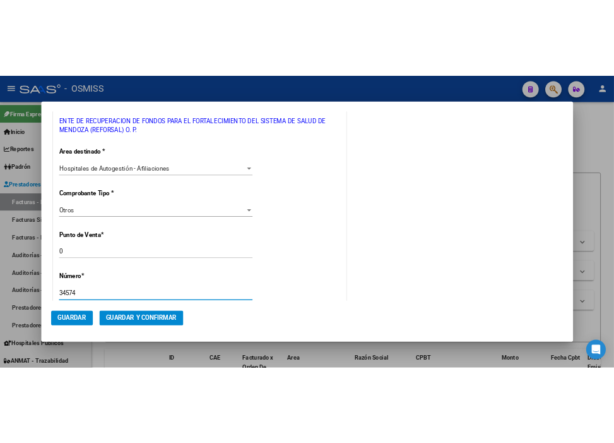
scroll to position [350, 0]
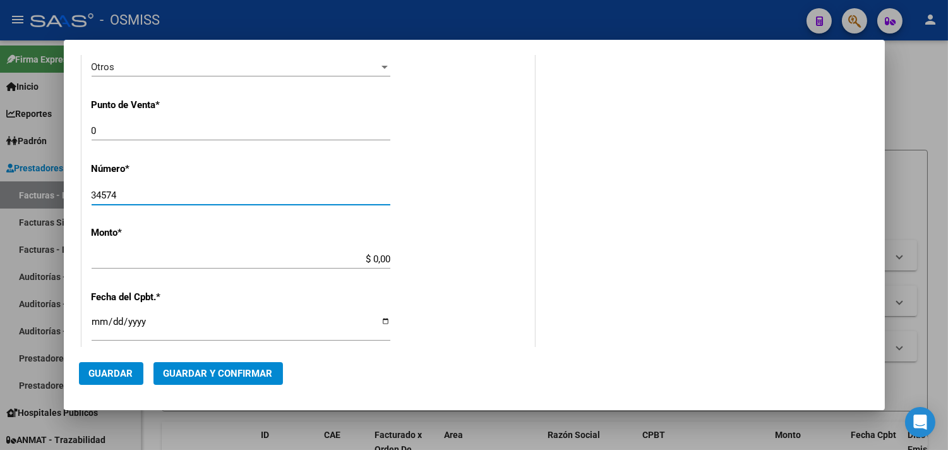
type input "34574"
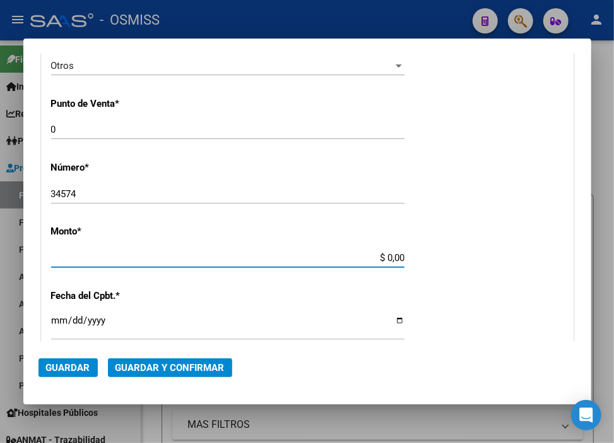
click at [382, 260] on input "$ 0,00" at bounding box center [228, 257] width 354 height 11
type input "$ 20.000,00"
click at [60, 318] on input "Ingresar la fecha" at bounding box center [228, 325] width 354 height 20
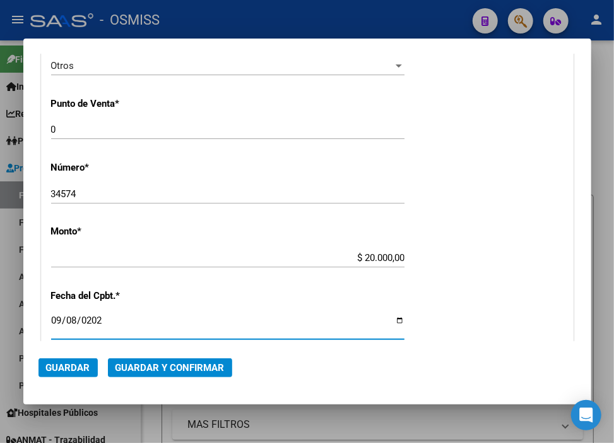
type input "[DATE]"
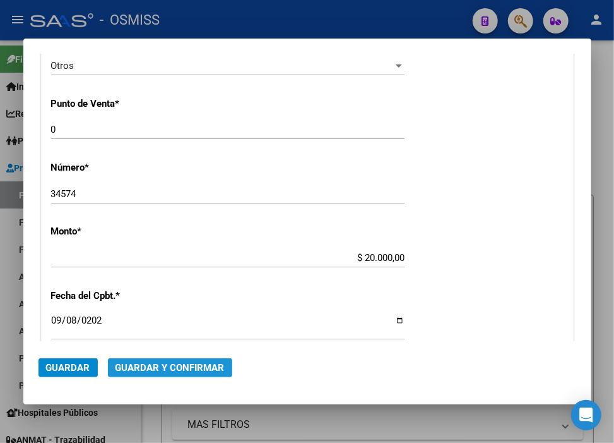
click at [210, 371] on span "Guardar y Confirmar" at bounding box center [170, 367] width 109 height 11
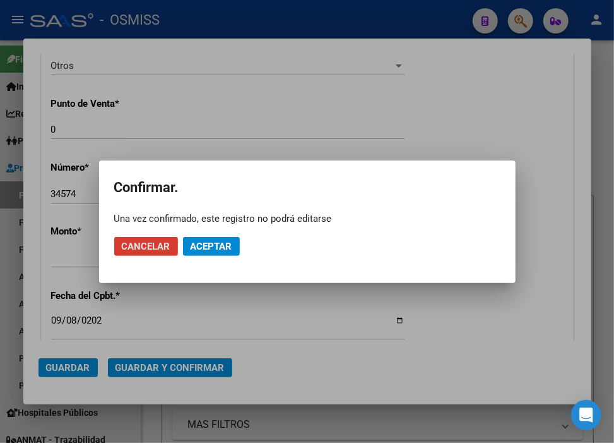
click at [225, 250] on span "Aceptar" at bounding box center [212, 246] width 42 height 11
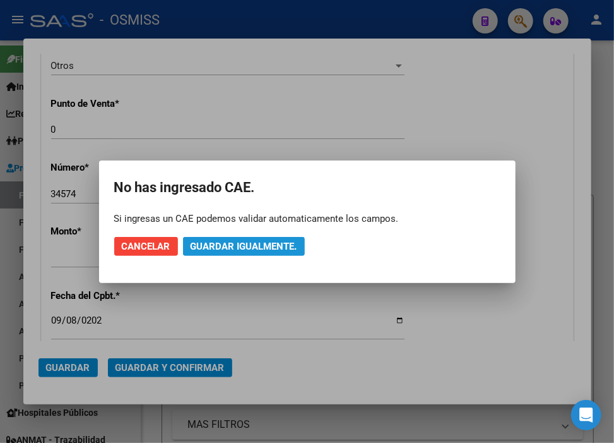
click at [222, 251] on button "Guardar igualmente." at bounding box center [244, 246] width 122 height 19
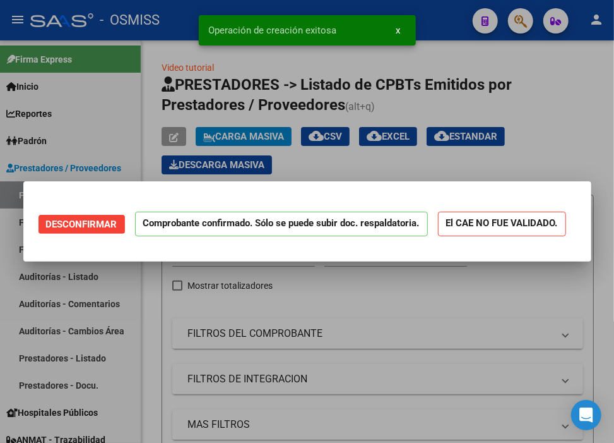
scroll to position [0, 0]
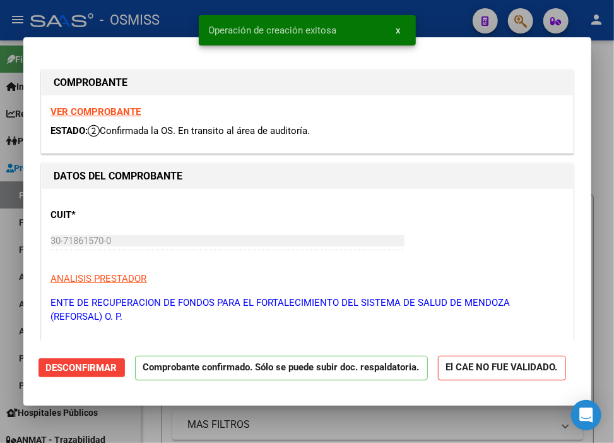
type input "[DATE]"
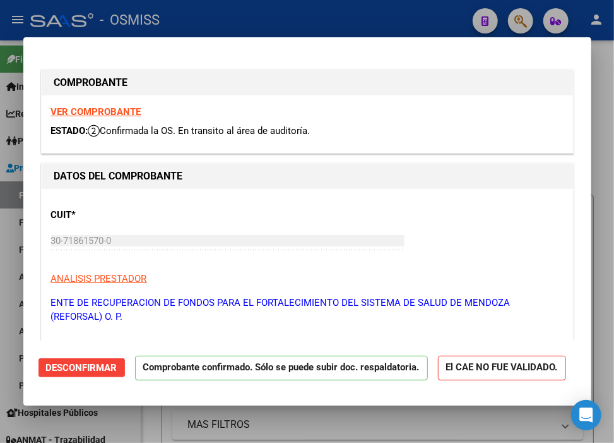
click at [388, 9] on div at bounding box center [307, 221] width 614 height 443
type input "$ 0,00"
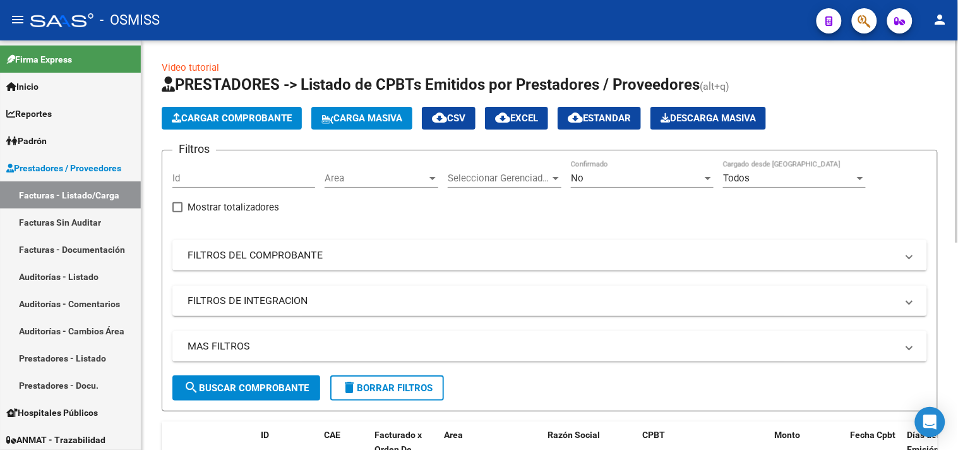
click at [256, 116] on span "Cargar Comprobante" at bounding box center [232, 117] width 120 height 11
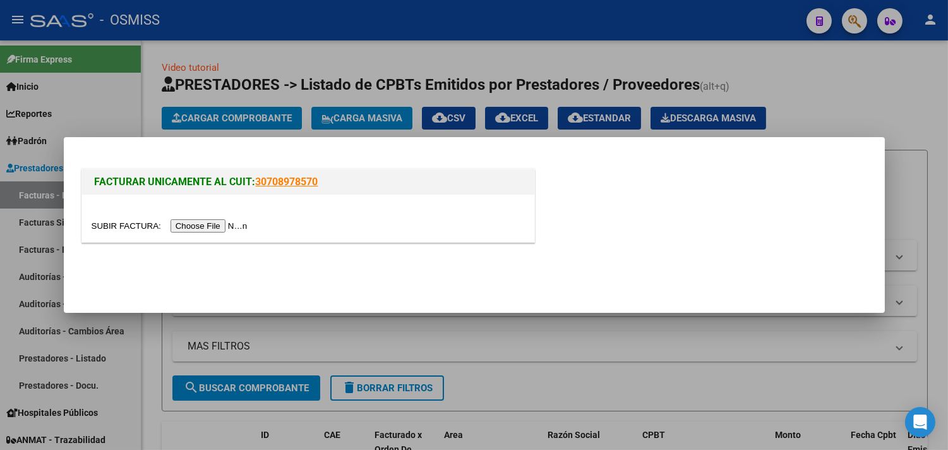
click at [231, 224] on input "file" at bounding box center [172, 225] width 160 height 13
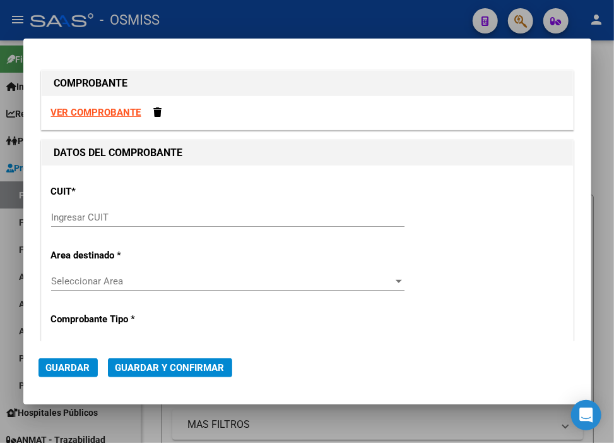
click at [90, 217] on input "Ingresar CUIT" at bounding box center [228, 217] width 354 height 11
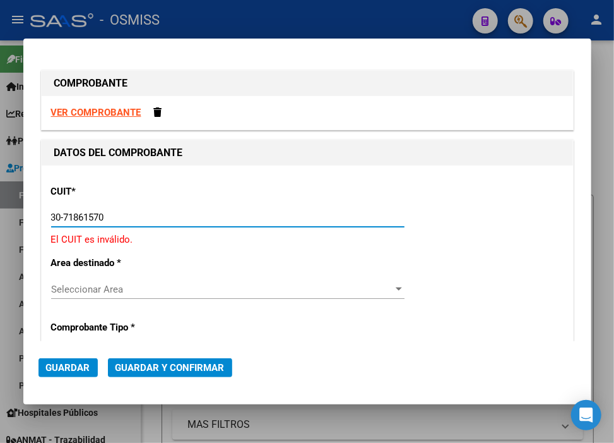
type input "30-71861570-0"
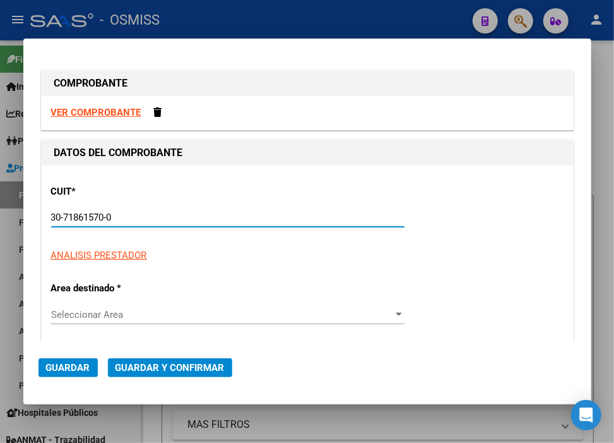
type input "0"
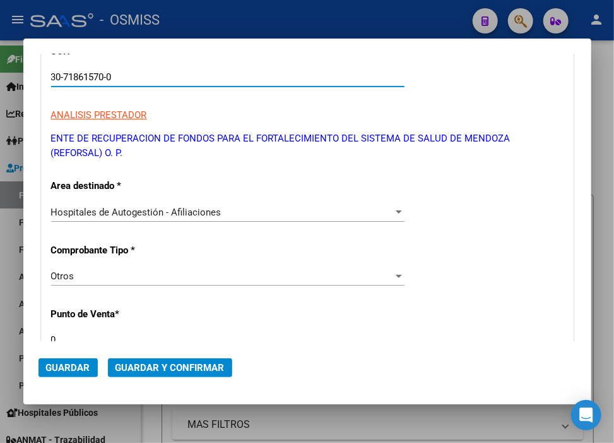
scroll to position [350, 0]
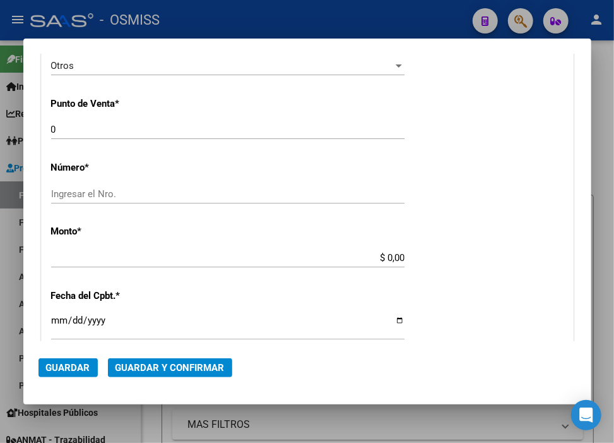
type input "30-71861570-0"
click at [141, 191] on input "Ingresar el Nro." at bounding box center [228, 193] width 354 height 11
paste input "34575"
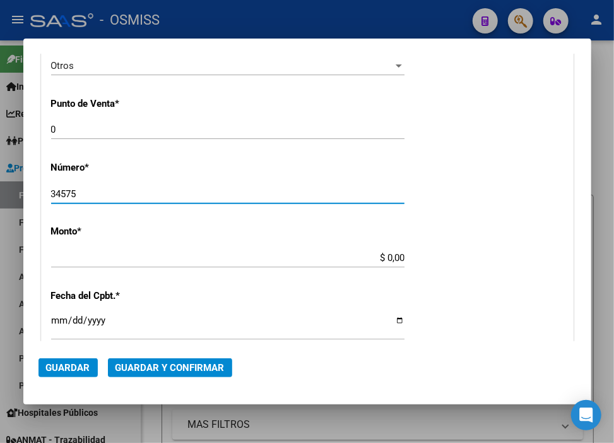
type input "34575"
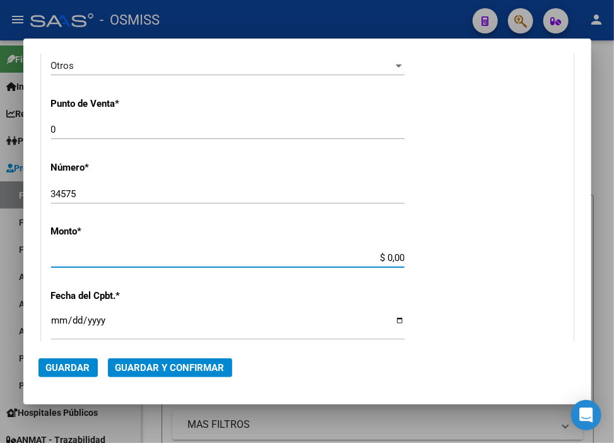
click at [384, 258] on input "$ 0,00" at bounding box center [228, 257] width 354 height 11
type input "$ 20.000,00"
click at [52, 322] on input "Ingresar la fecha" at bounding box center [228, 325] width 354 height 20
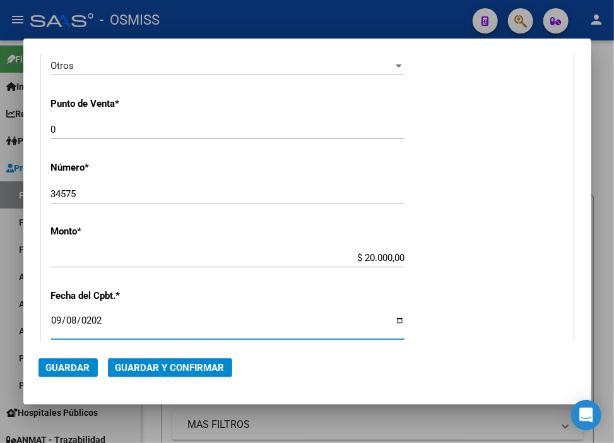
type input "[DATE]"
click at [196, 363] on span "Guardar y Confirmar" at bounding box center [170, 367] width 109 height 11
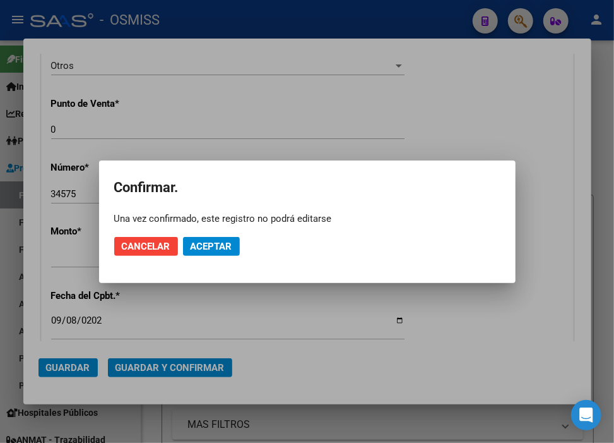
click at [206, 232] on mat-dialog-actions "Cancelar Aceptar" at bounding box center [307, 246] width 386 height 43
click at [216, 251] on span "Aceptar" at bounding box center [212, 246] width 42 height 11
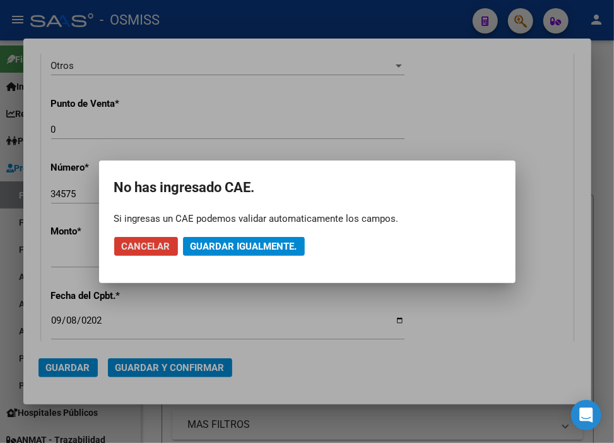
click at [216, 250] on span "Guardar igualmente." at bounding box center [244, 246] width 107 height 11
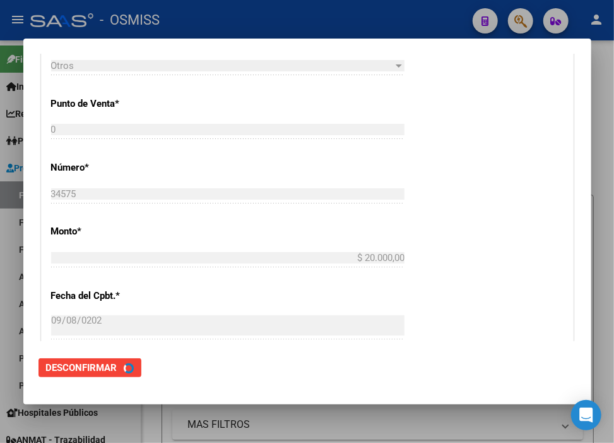
scroll to position [0, 0]
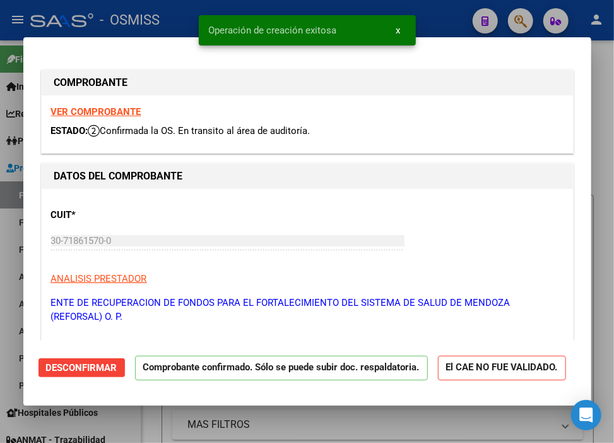
type input "[DATE]"
click at [442, 16] on div at bounding box center [307, 221] width 614 height 443
type input "$ 0,00"
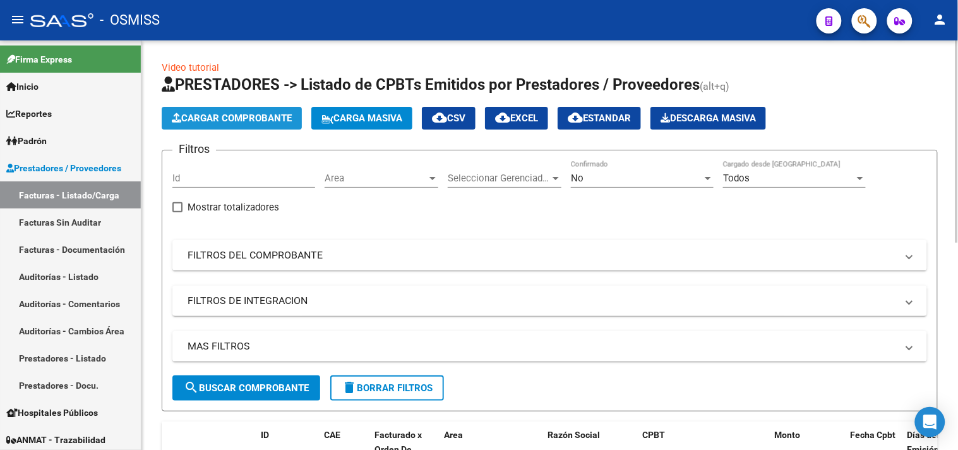
click at [263, 109] on button "Cargar Comprobante" at bounding box center [232, 118] width 140 height 23
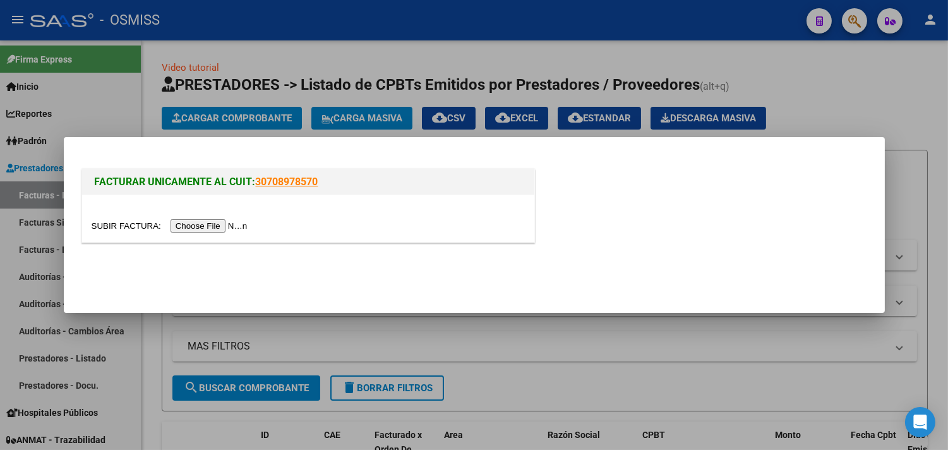
click at [228, 218] on div at bounding box center [308, 225] width 433 height 15
click at [227, 221] on input "file" at bounding box center [172, 225] width 160 height 13
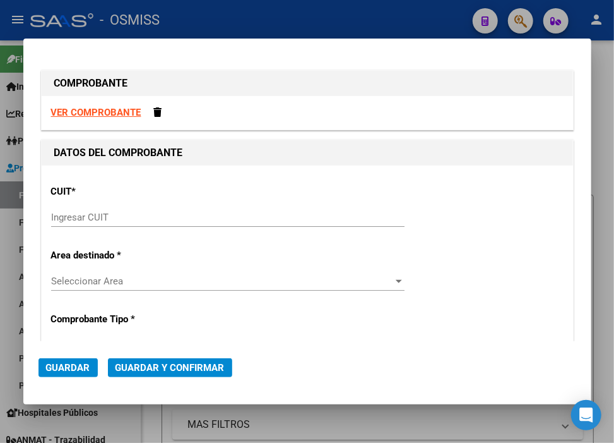
click at [138, 218] on input "Ingresar CUIT" at bounding box center [228, 217] width 354 height 11
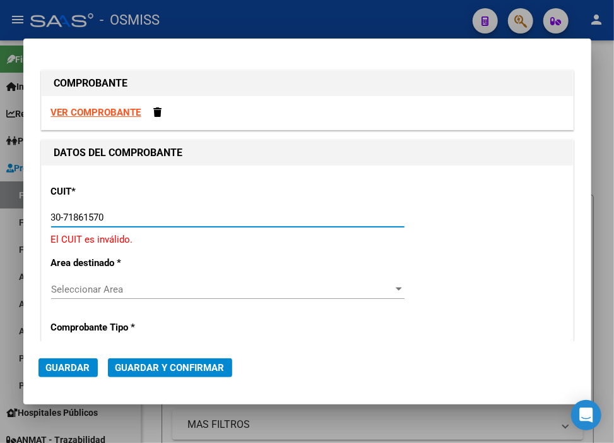
type input "30-71861570-0"
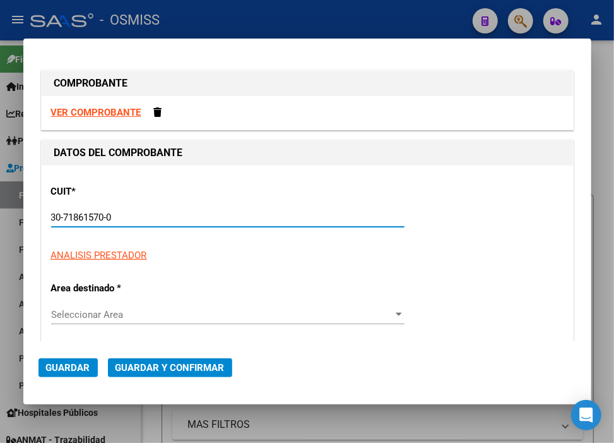
type input "0"
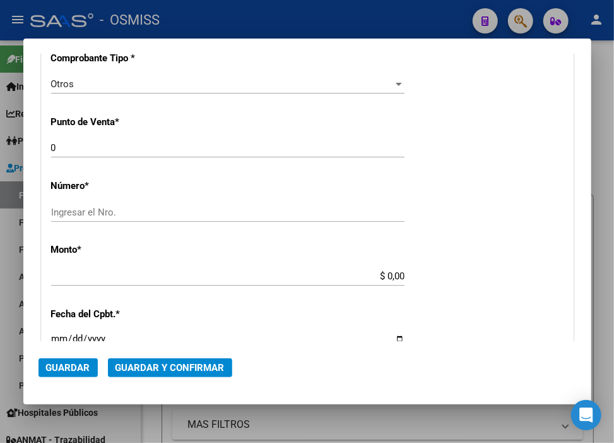
scroll to position [350, 0]
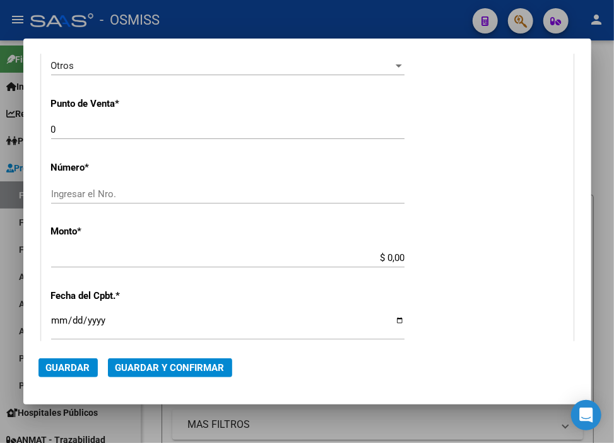
type input "30-71861570-0"
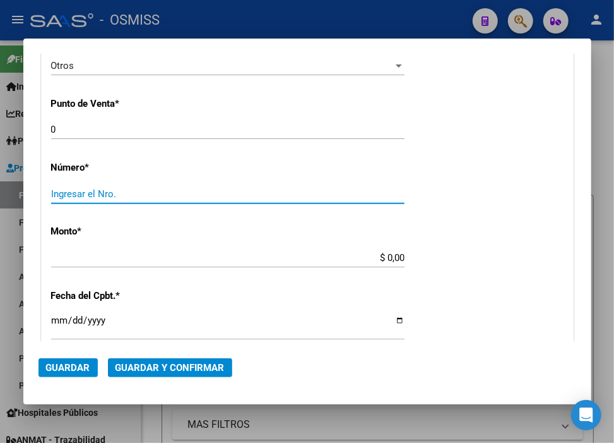
click at [92, 192] on input "Ingresar el Nro." at bounding box center [228, 193] width 354 height 11
paste input "34576"
type input "34576"
click at [384, 261] on input "$ 0,00" at bounding box center [228, 257] width 354 height 11
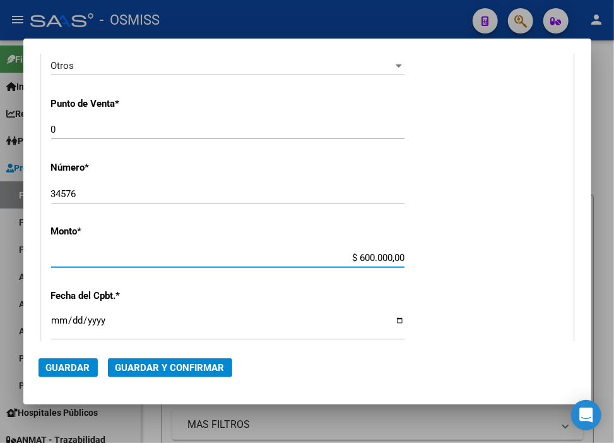
type input "$ 60.000,00"
click at [61, 318] on input "Ingresar la fecha" at bounding box center [228, 325] width 354 height 20
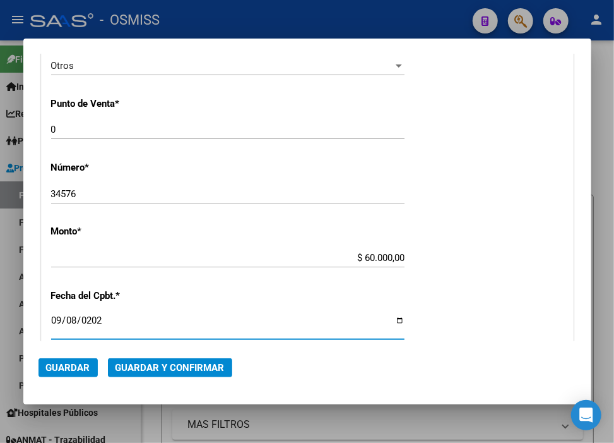
type input "[DATE]"
click at [143, 367] on span "Guardar y Confirmar" at bounding box center [170, 367] width 109 height 11
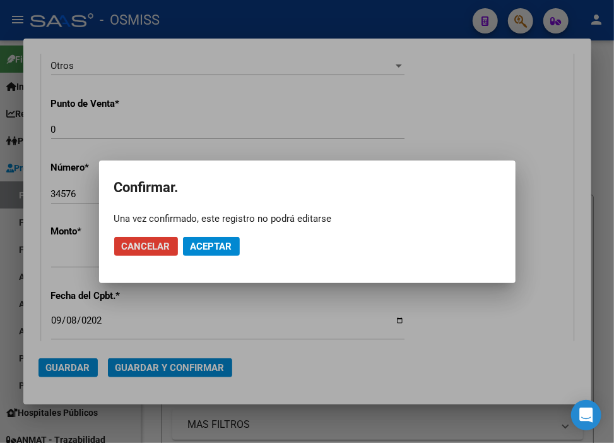
click at [193, 242] on span "Aceptar" at bounding box center [212, 246] width 42 height 11
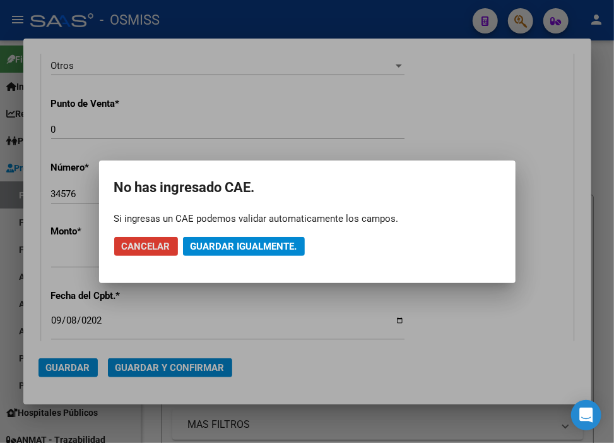
click at [193, 242] on span "Guardar igualmente." at bounding box center [244, 246] width 107 height 11
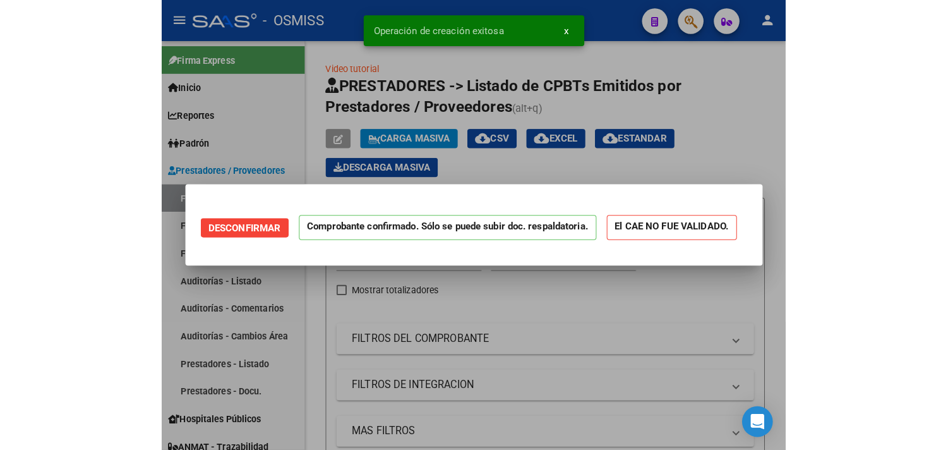
scroll to position [0, 0]
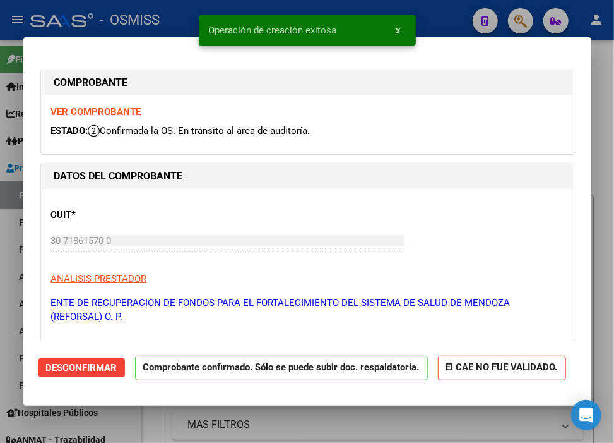
type input "[DATE]"
click at [443, 11] on div at bounding box center [307, 221] width 614 height 443
type input "$ 0,00"
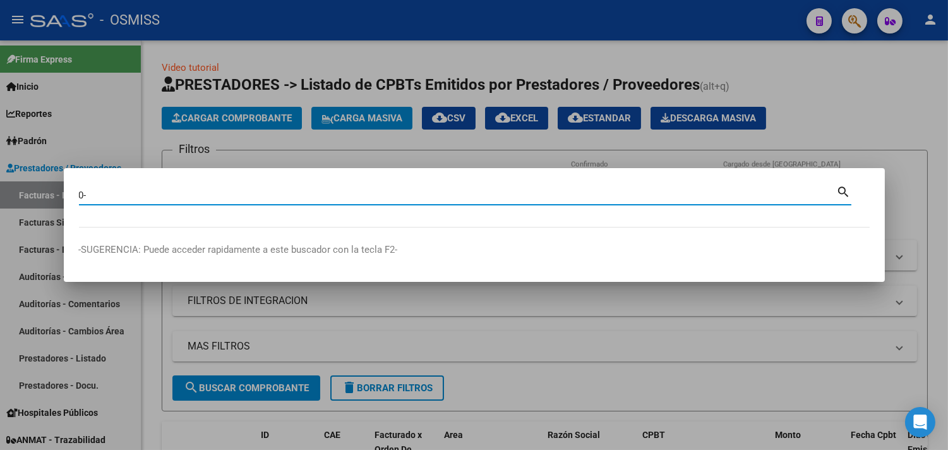
paste input "34576"
type input "0-34576"
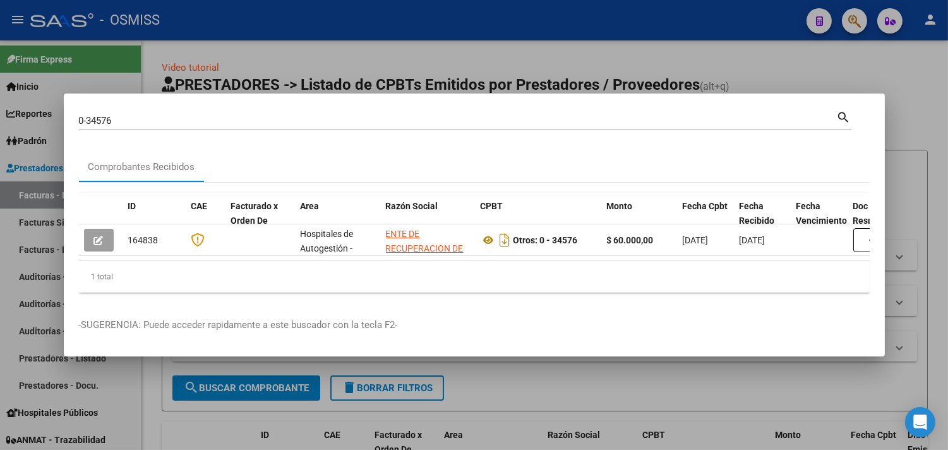
click at [486, 376] on div at bounding box center [474, 225] width 948 height 450
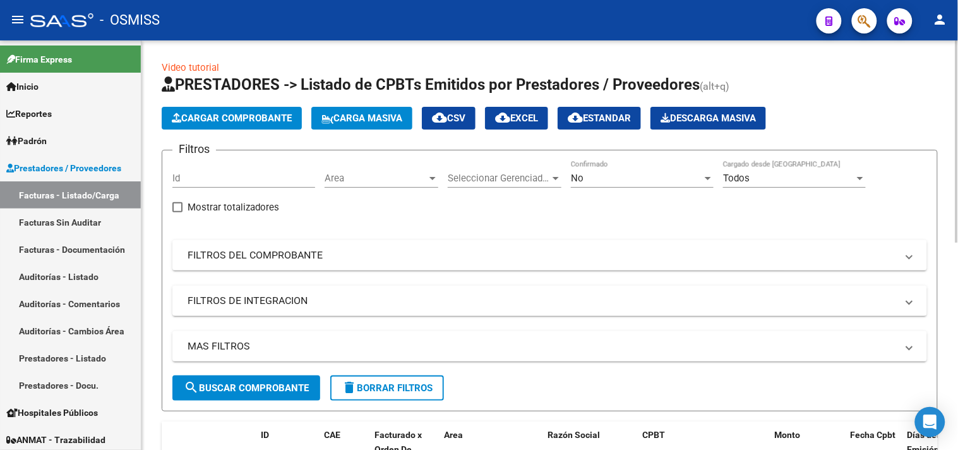
click at [243, 121] on span "Cargar Comprobante" at bounding box center [232, 117] width 120 height 11
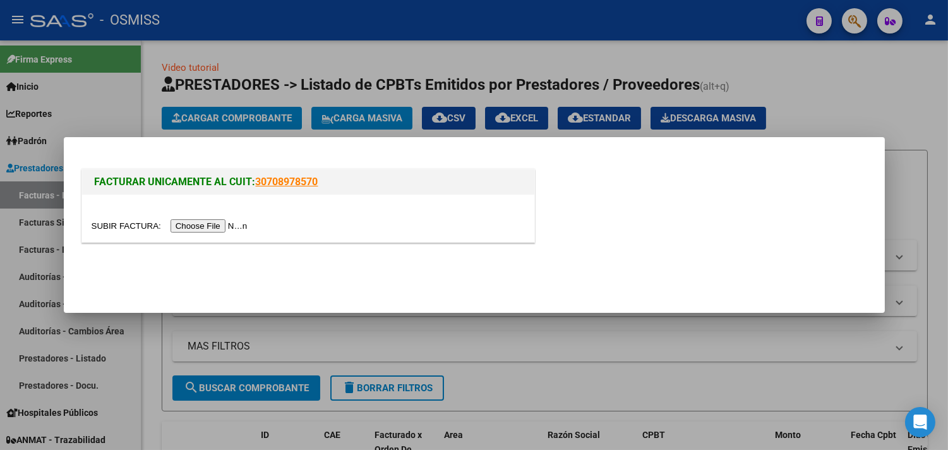
click at [229, 224] on input "file" at bounding box center [172, 225] width 160 height 13
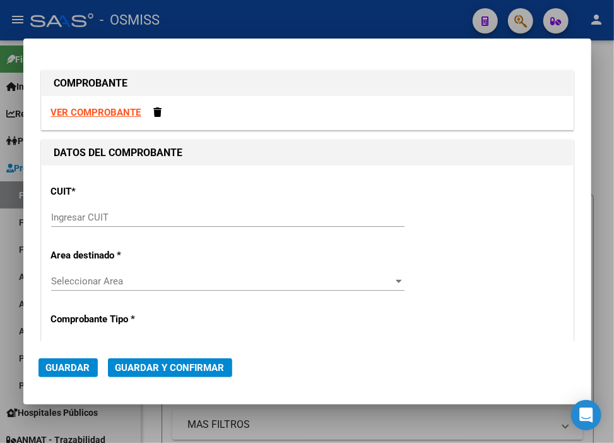
click at [117, 219] on input "Ingresar CUIT" at bounding box center [228, 217] width 354 height 11
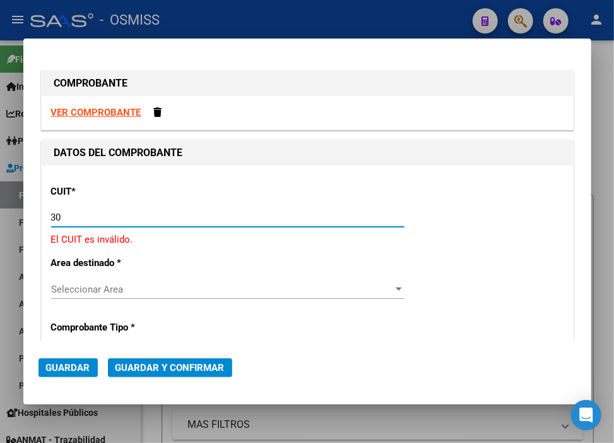
type input "3"
type input "30-71861570-0"
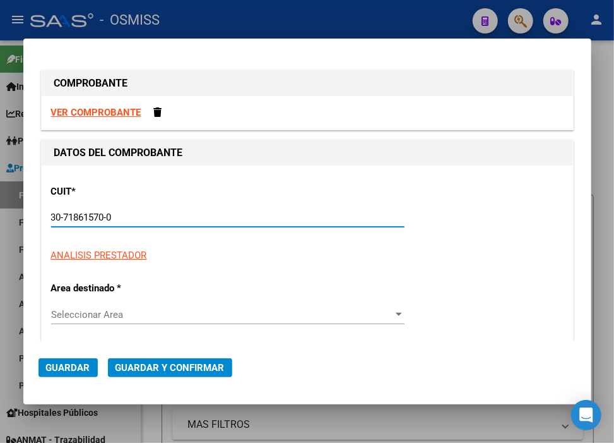
type input "0"
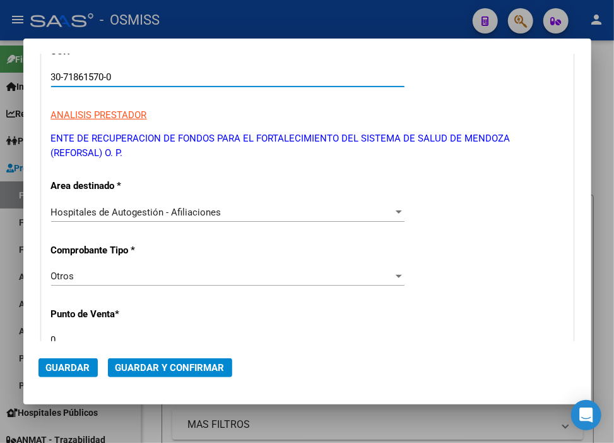
scroll to position [280, 0]
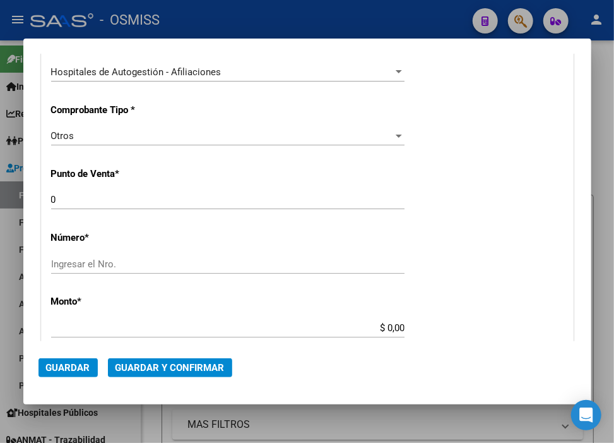
type input "30-71861570-0"
click at [128, 261] on input "Ingresar el Nro." at bounding box center [228, 263] width 354 height 11
paste input "34577"
type input "34577"
click at [380, 330] on input "$ 0,00" at bounding box center [228, 327] width 354 height 11
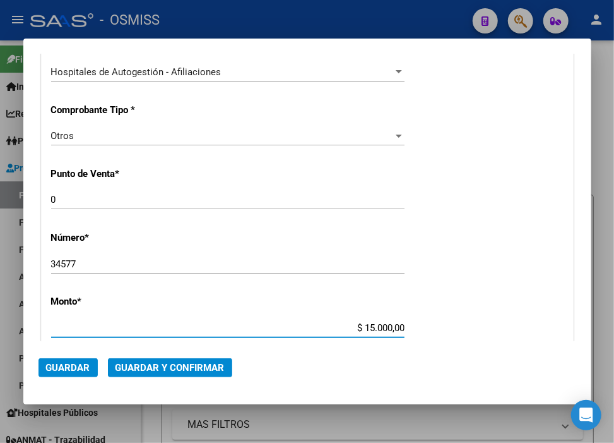
type input "$ 150.000,00"
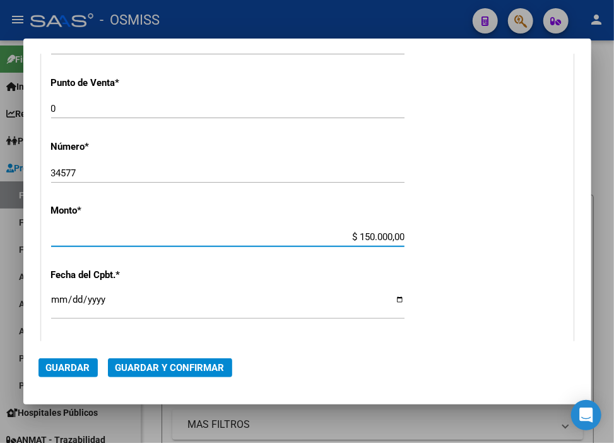
scroll to position [491, 0]
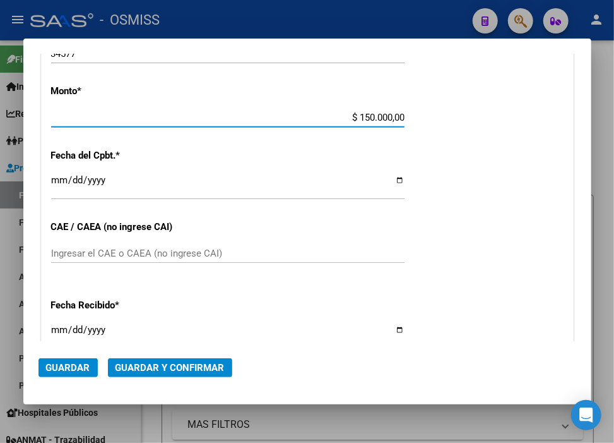
click at [53, 184] on input "Ingresar la fecha" at bounding box center [228, 185] width 354 height 20
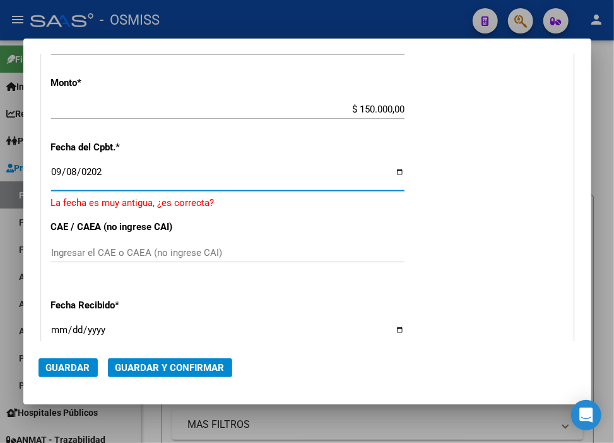
type input "[DATE]"
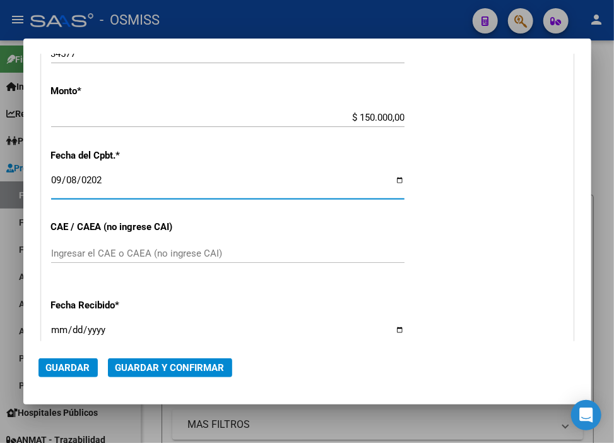
click at [130, 367] on span "Guardar y Confirmar" at bounding box center [170, 367] width 109 height 11
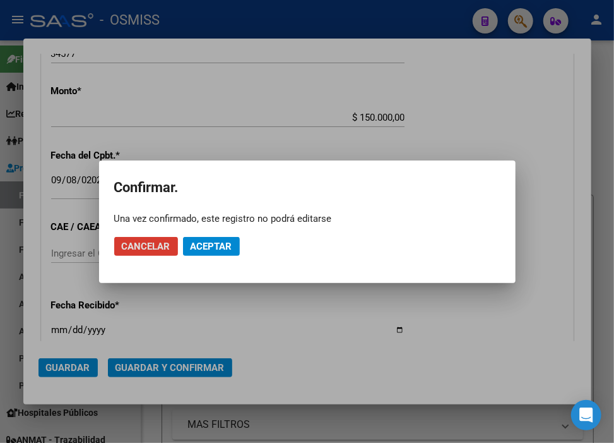
click at [191, 244] on span "Aceptar" at bounding box center [212, 246] width 42 height 11
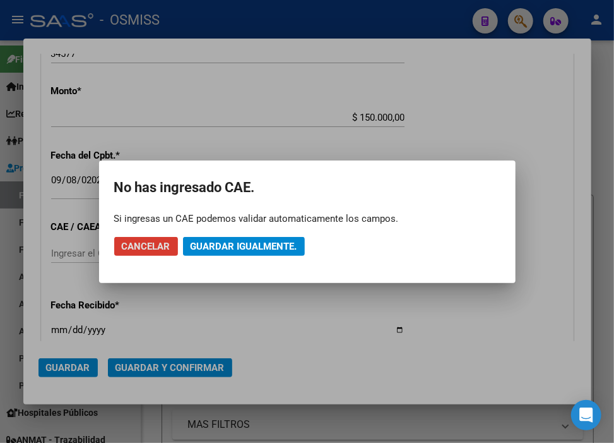
click at [191, 244] on span "Guardar igualmente." at bounding box center [244, 246] width 107 height 11
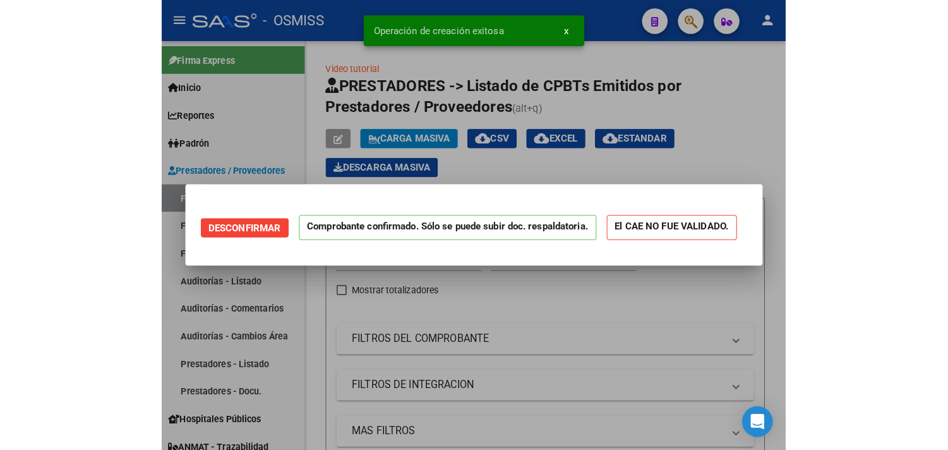
scroll to position [0, 0]
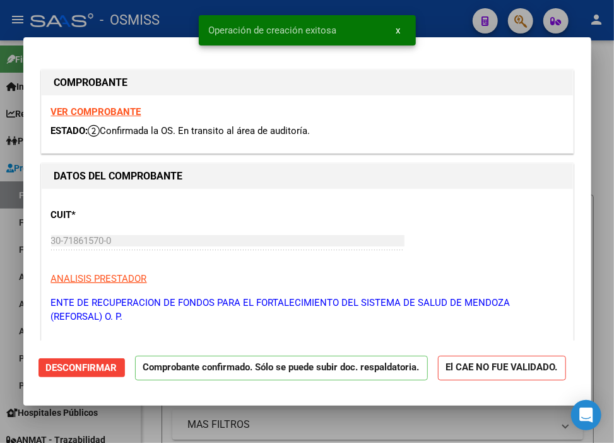
type input "[DATE]"
click at [451, 8] on div at bounding box center [307, 221] width 614 height 443
type input "$ 0,00"
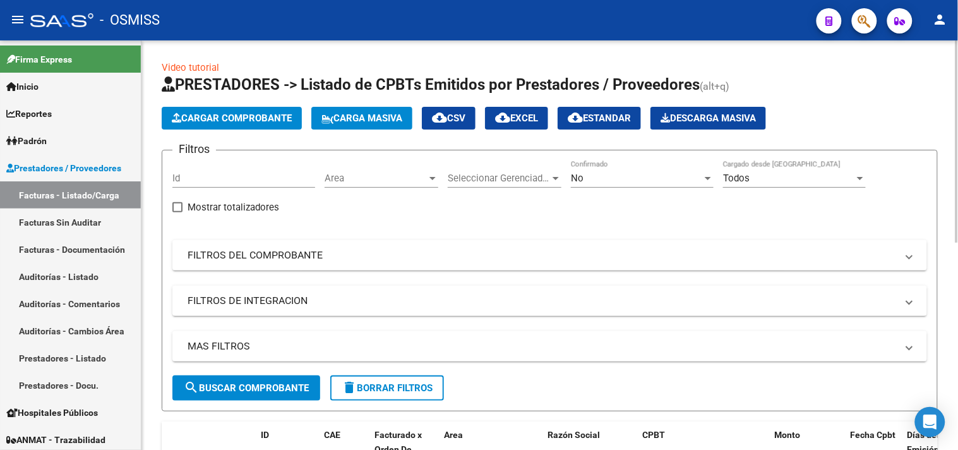
click at [239, 116] on span "Cargar Comprobante" at bounding box center [232, 117] width 120 height 11
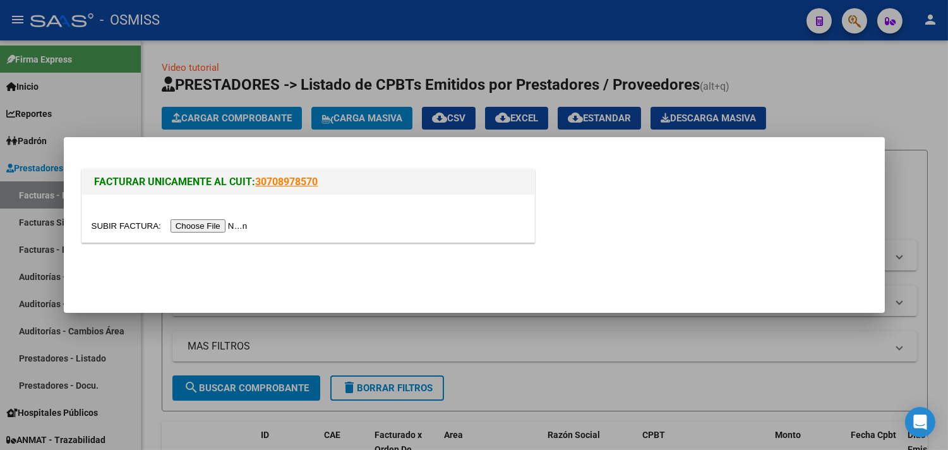
click at [251, 229] on input "file" at bounding box center [172, 225] width 160 height 13
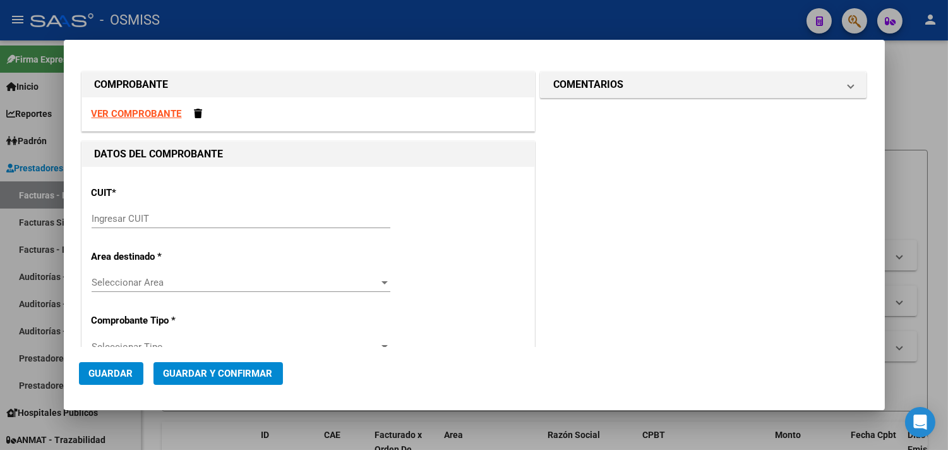
click at [143, 212] on div "Ingresar CUIT" at bounding box center [241, 218] width 299 height 19
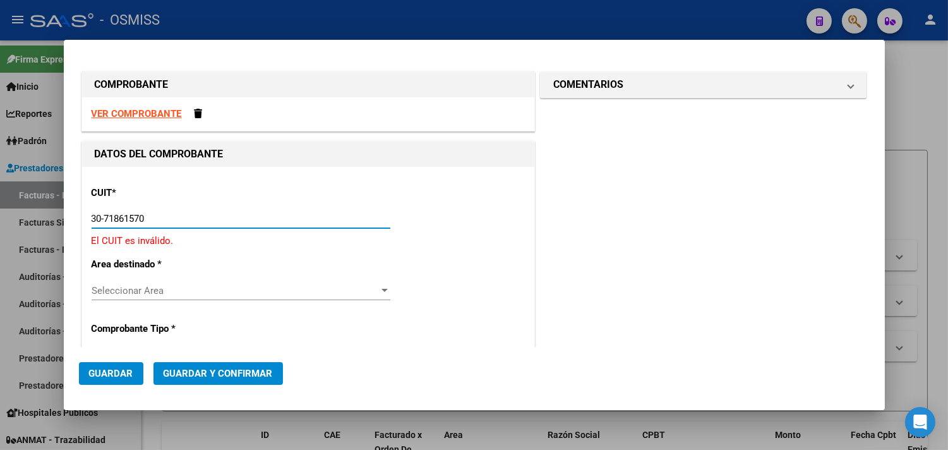
type input "30-71861570-0"
type input "0"
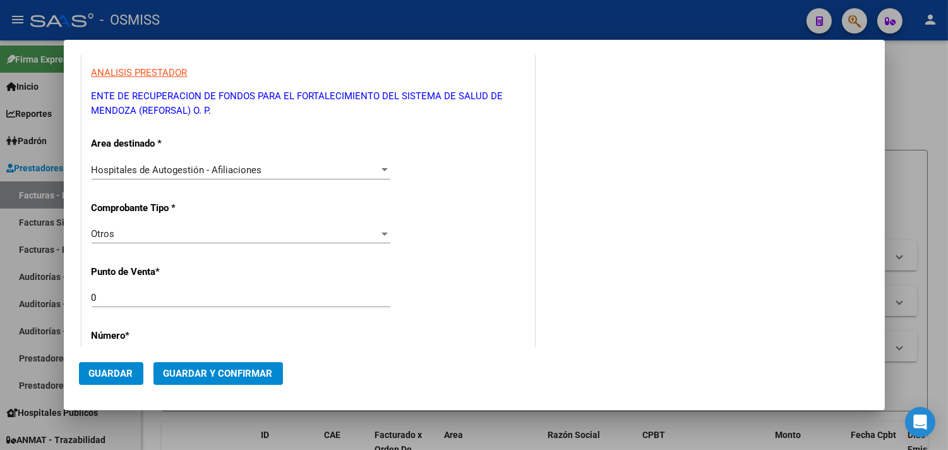
scroll to position [210, 0]
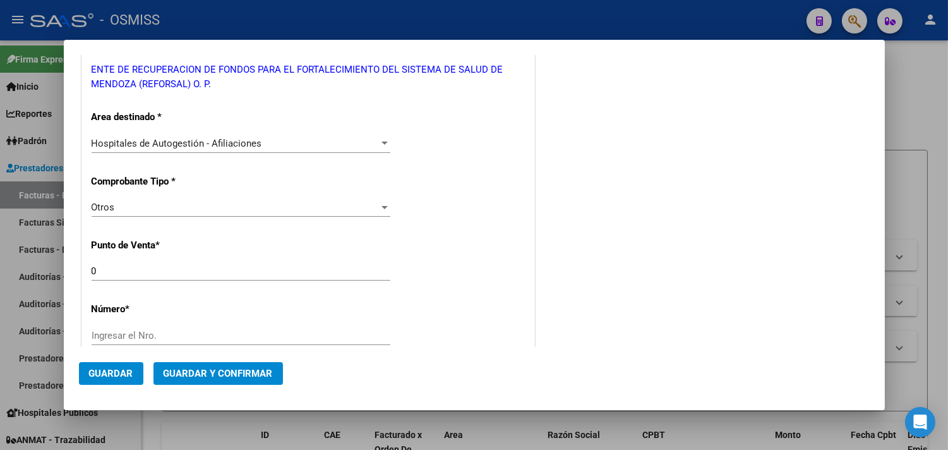
type input "30-71861570-0"
drag, startPoint x: 155, startPoint y: 333, endPoint x: 177, endPoint y: 330, distance: 22.2
click at [149, 335] on input "Ingresar el Nro." at bounding box center [241, 335] width 299 height 11
paste input "34735"
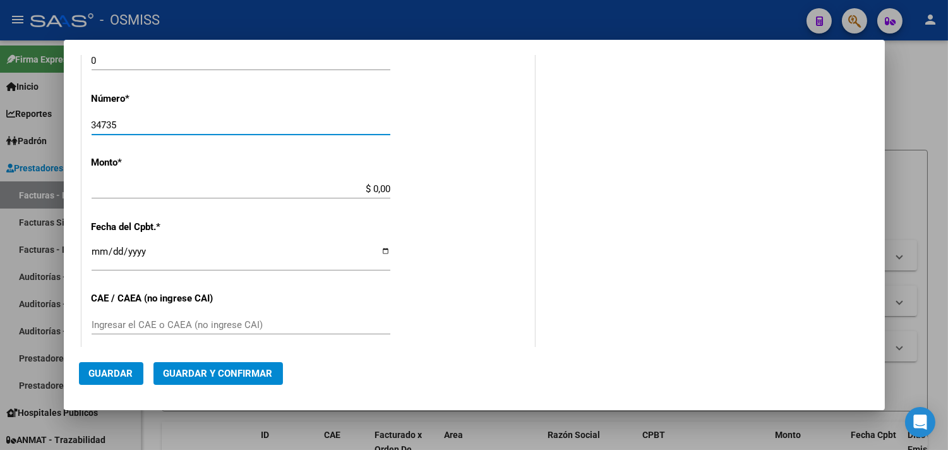
type input "34735"
click at [373, 188] on input "$ 0,00" at bounding box center [241, 188] width 299 height 11
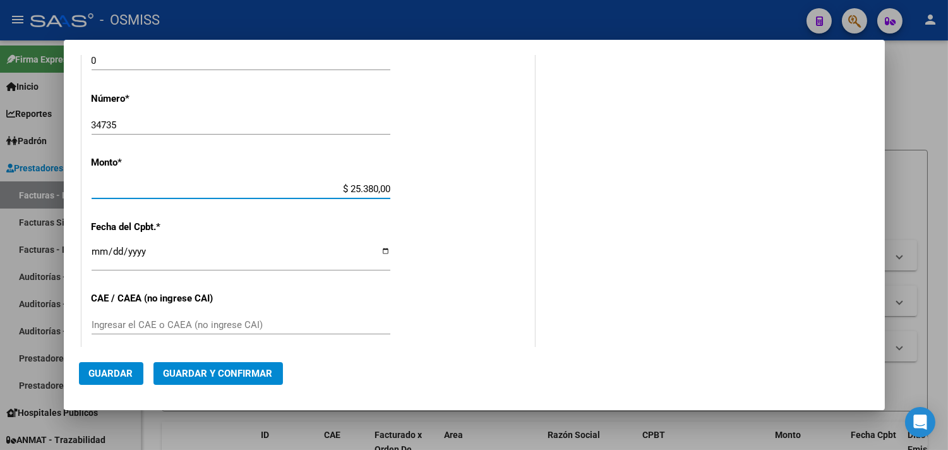
type input "$ 253.800,00"
click at [99, 248] on input "Ingresar la fecha" at bounding box center [241, 256] width 299 height 20
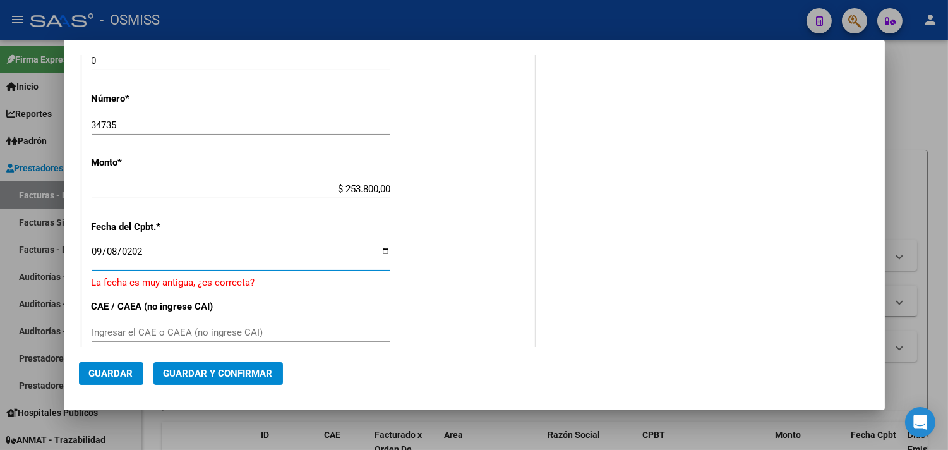
type input "[DATE]"
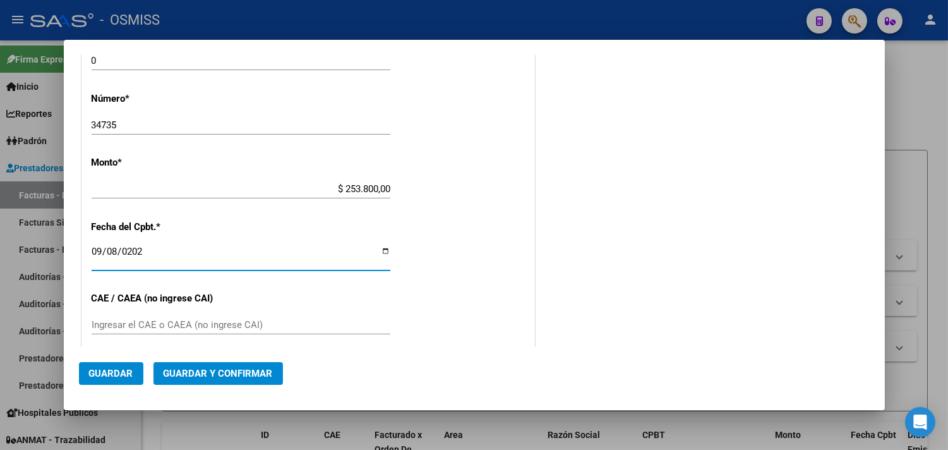
click at [194, 374] on span "Guardar y Confirmar" at bounding box center [218, 372] width 109 height 11
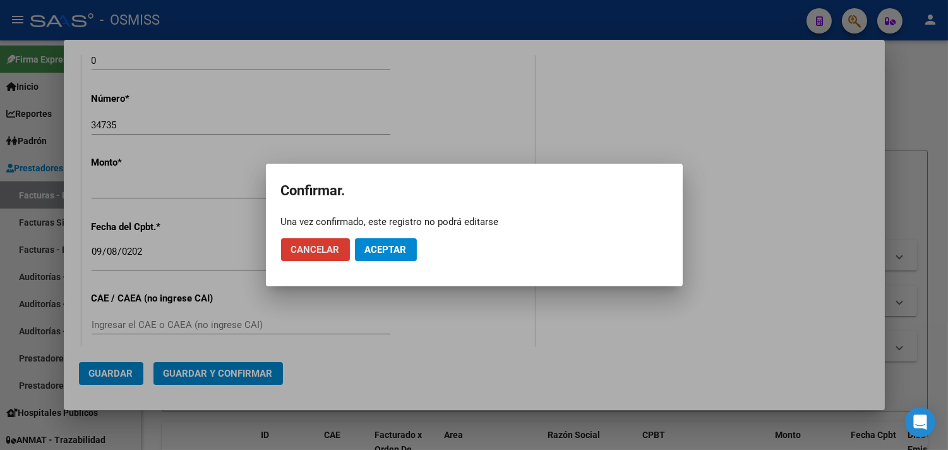
click at [383, 247] on span "Aceptar" at bounding box center [386, 249] width 42 height 11
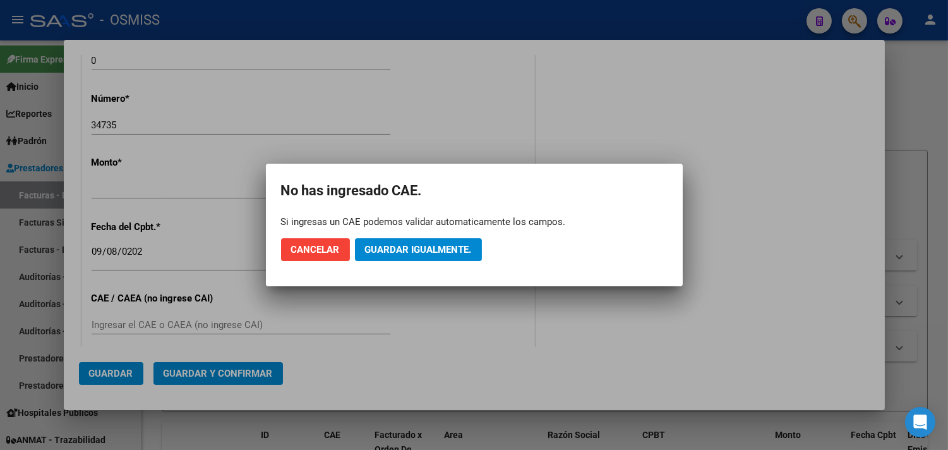
click at [383, 247] on span "Guardar igualmente." at bounding box center [418, 249] width 107 height 11
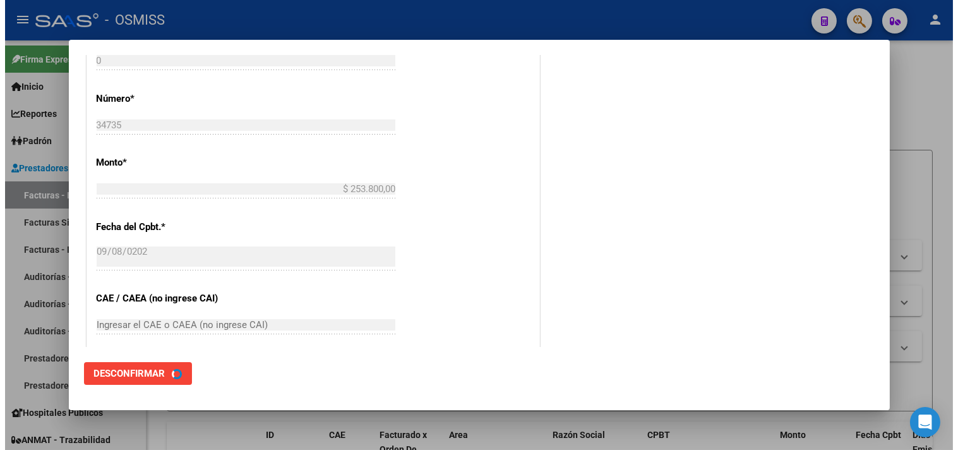
scroll to position [0, 0]
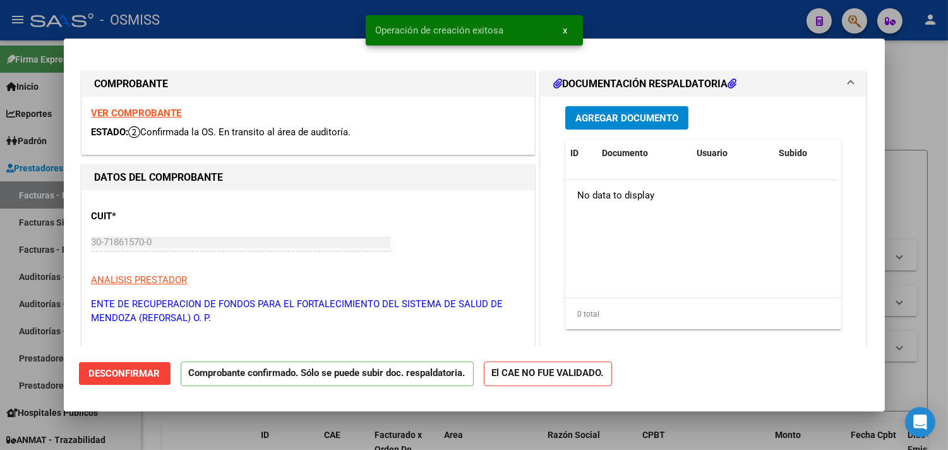
type input "[DATE]"
click at [654, 22] on div at bounding box center [474, 225] width 948 height 450
type input "$ 0,00"
